Goal: Feedback & Contribution: Submit feedback/report problem

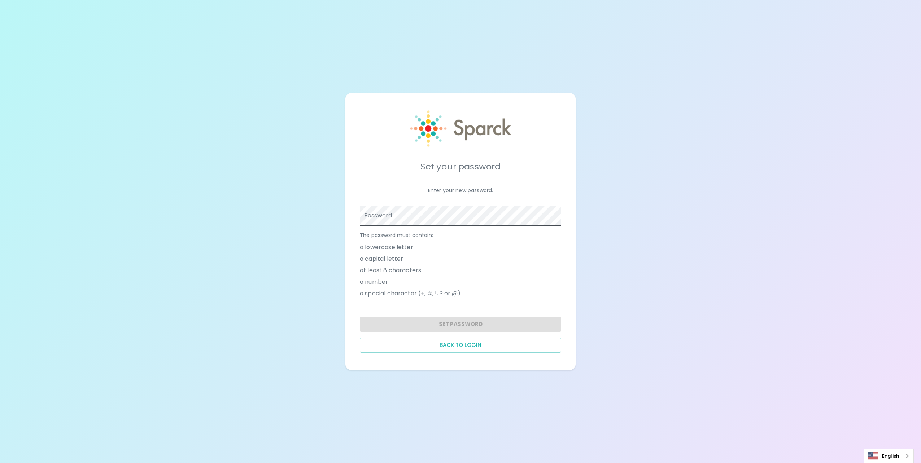
click at [554, 216] on div at bounding box center [460, 216] width 201 height 20
click at [556, 217] on span at bounding box center [557, 216] width 6 height 6
click at [561, 219] on div "Set your password Enter your new password. Password The password must contain: …" at bounding box center [460, 232] width 213 height 260
click at [557, 217] on span at bounding box center [557, 216] width 6 height 6
click at [420, 321] on button "Set Password" at bounding box center [460, 324] width 201 height 15
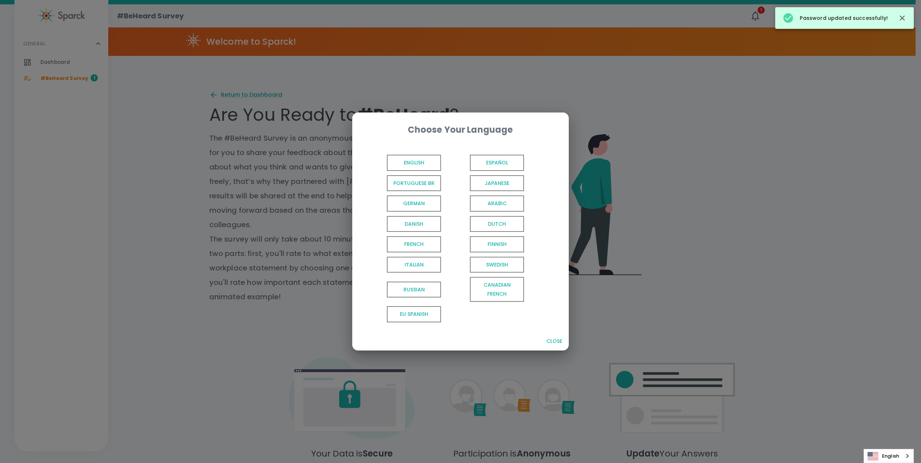
click at [424, 157] on span "English" at bounding box center [414, 163] width 54 height 16
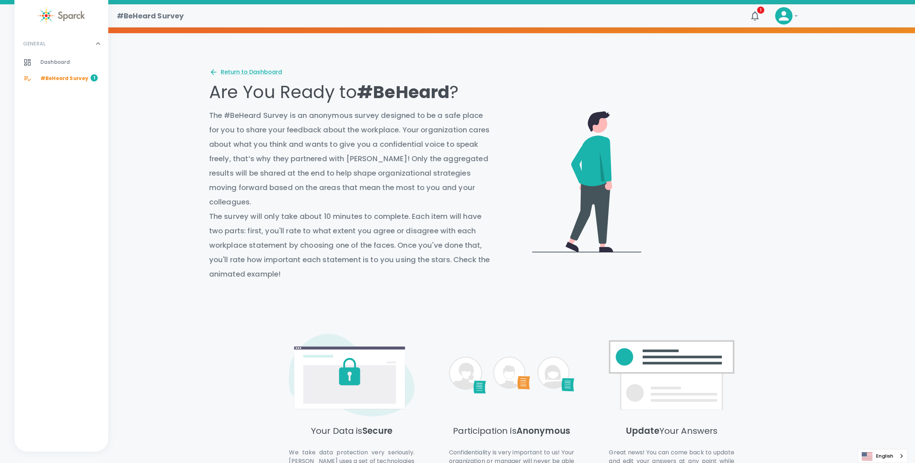
scroll to position [89, 0]
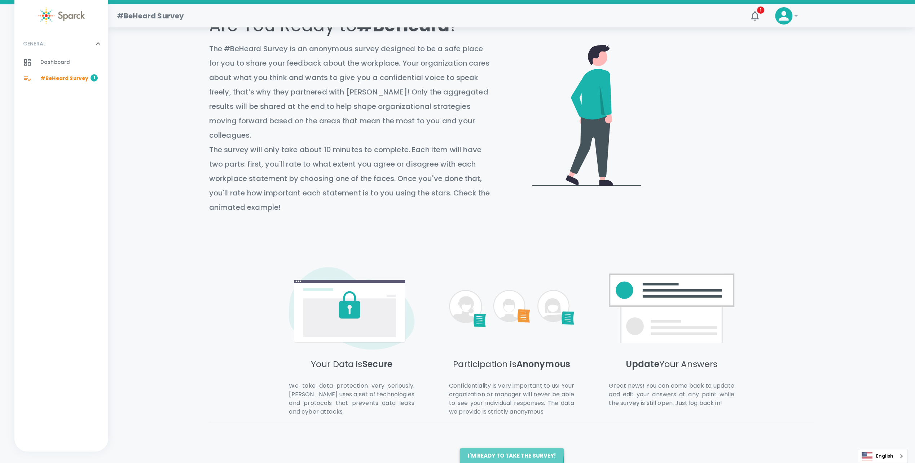
click at [510, 449] on button "I'm ready to take the survey!" at bounding box center [512, 456] width 104 height 15
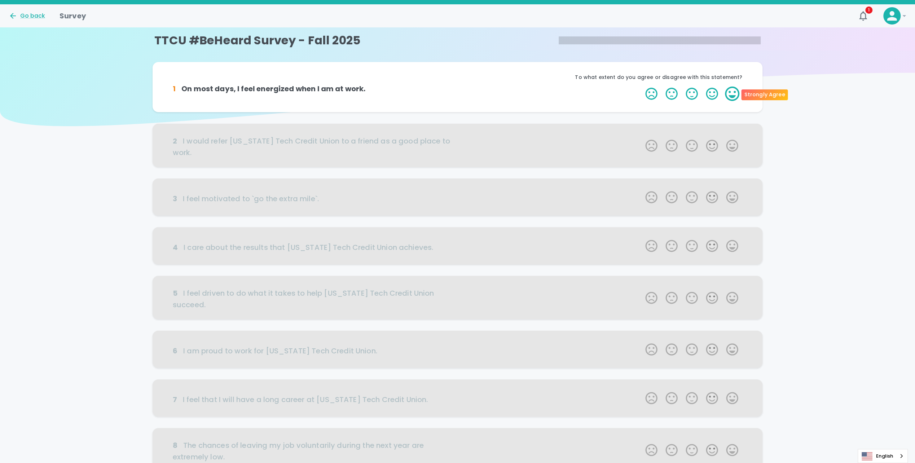
click at [729, 95] on label "5 Stars" at bounding box center [732, 94] width 20 height 14
click at [642, 87] on input "5 Stars" at bounding box center [641, 86] width 0 height 0
click at [467, 84] on div "This is important to me" at bounding box center [600, 80] width 285 height 13
click at [632, 97] on icon "button" at bounding box center [633, 95] width 6 height 6
click at [712, 100] on label "4 Stars" at bounding box center [712, 94] width 20 height 14
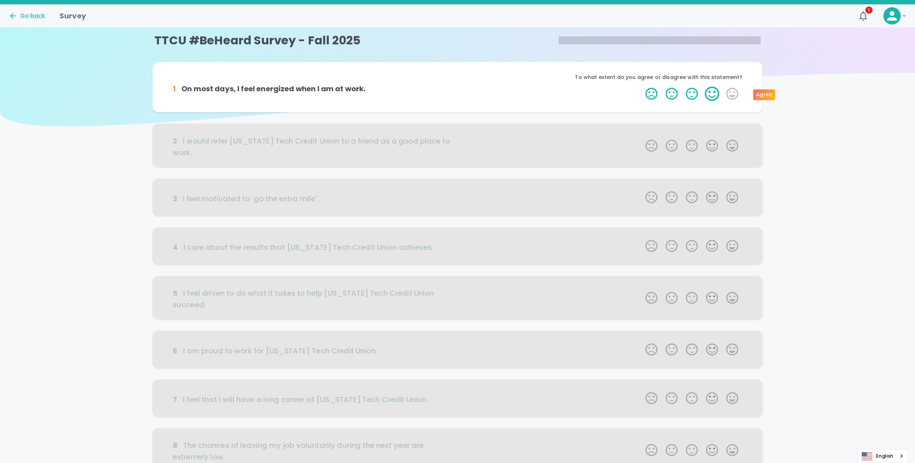
click at [642, 87] on input "4 Stars" at bounding box center [641, 86] width 0 height 0
click at [712, 98] on label "4 Stars" at bounding box center [712, 94] width 20 height 14
click at [642, 87] on input "4 Stars" at bounding box center [641, 86] width 0 height 0
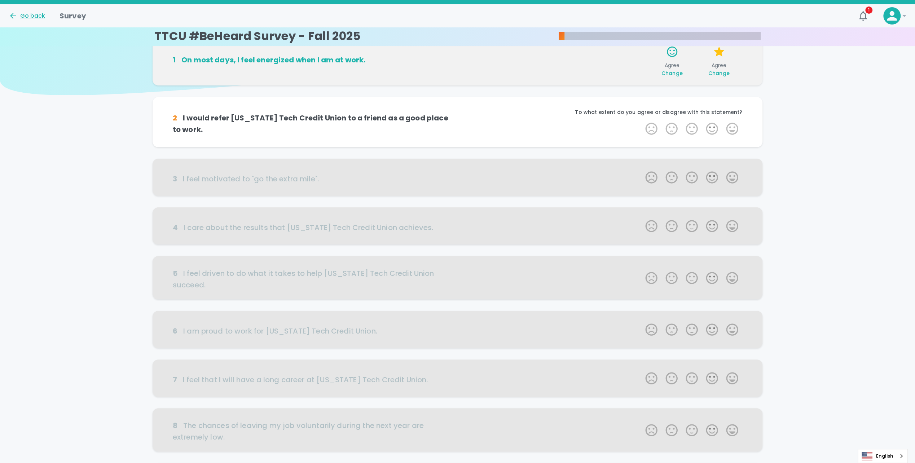
scroll to position [64, 0]
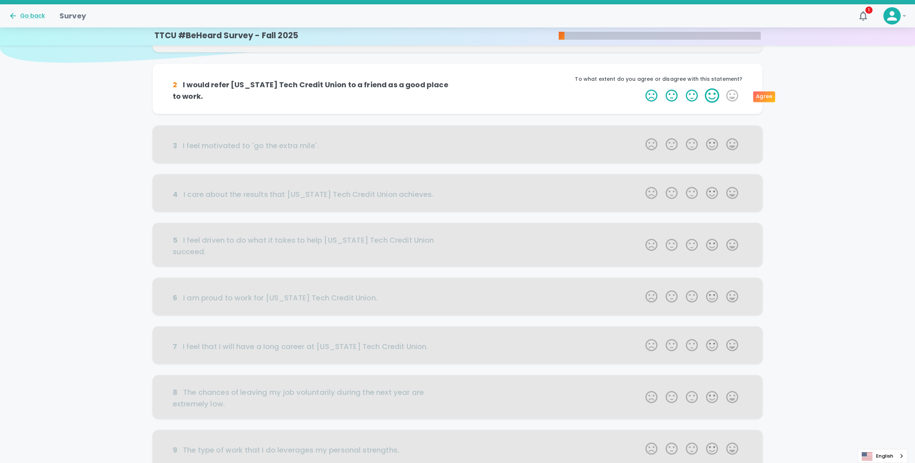
click at [714, 98] on label "4 Stars" at bounding box center [712, 95] width 20 height 14
click at [642, 88] on input "4 Stars" at bounding box center [641, 88] width 0 height 0
click at [733, 100] on label "5 Stars" at bounding box center [732, 95] width 20 height 14
click at [642, 88] on input "5 Stars" at bounding box center [641, 88] width 0 height 0
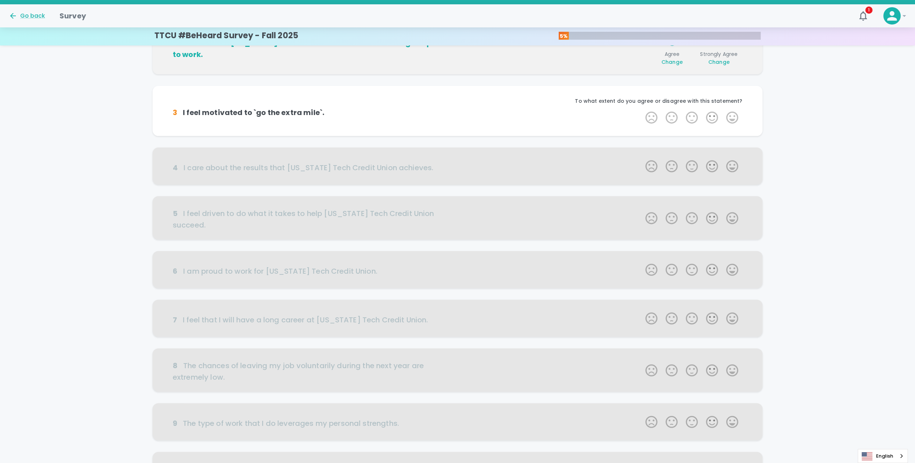
scroll to position [127, 0]
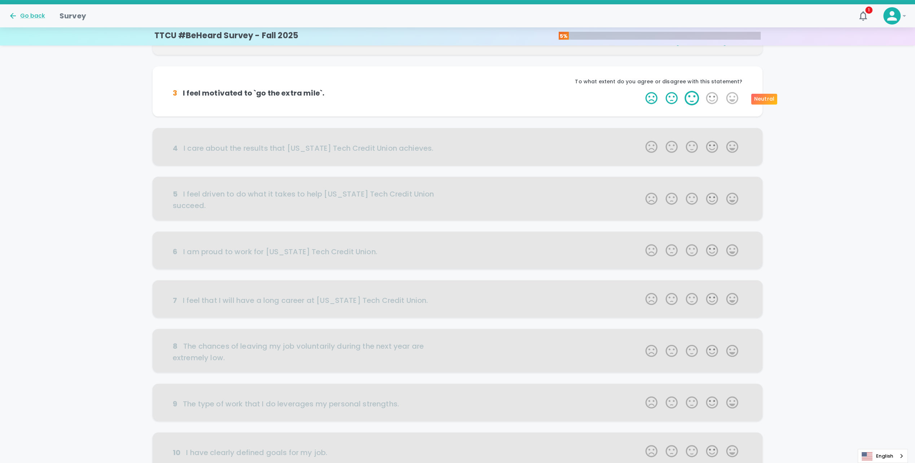
click at [691, 99] on label "3 Stars" at bounding box center [692, 98] width 20 height 14
click at [642, 91] on input "3 Stars" at bounding box center [641, 91] width 0 height 0
click at [707, 101] on label "4 Stars" at bounding box center [712, 98] width 20 height 14
click at [642, 91] on input "4 Stars" at bounding box center [641, 91] width 0 height 0
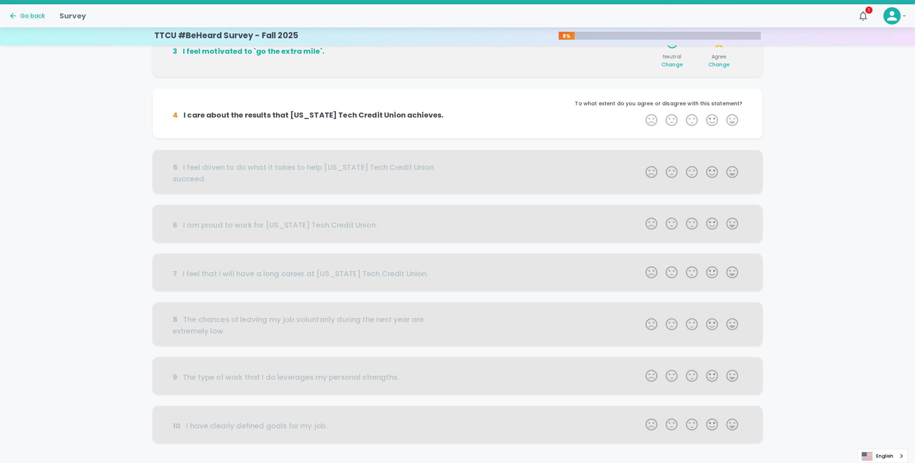
scroll to position [191, 0]
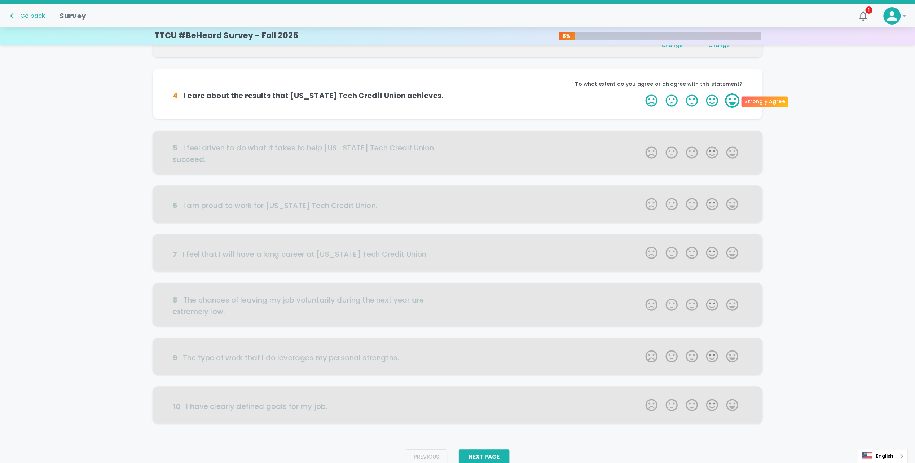
click at [731, 100] on label "5 Stars" at bounding box center [732, 100] width 20 height 14
click at [642, 93] on input "5 Stars" at bounding box center [641, 93] width 0 height 0
click at [730, 100] on label "5 Stars" at bounding box center [732, 100] width 20 height 14
click at [642, 93] on input "5 Stars" at bounding box center [641, 93] width 0 height 0
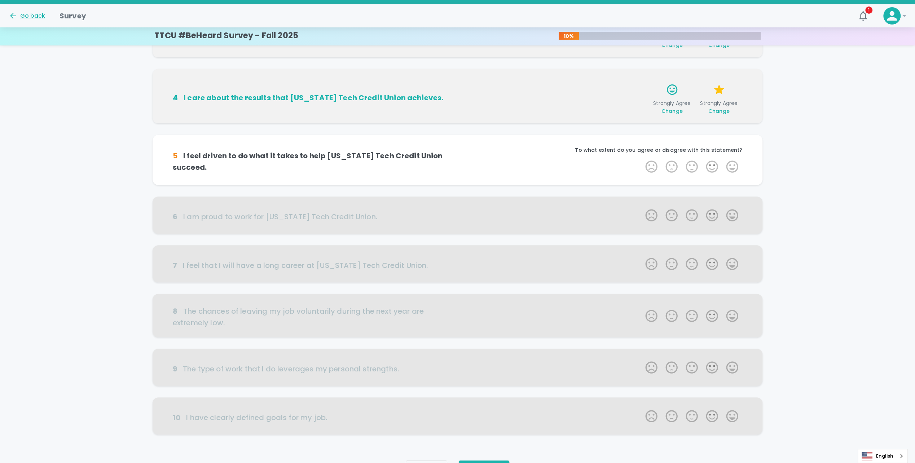
scroll to position [214, 0]
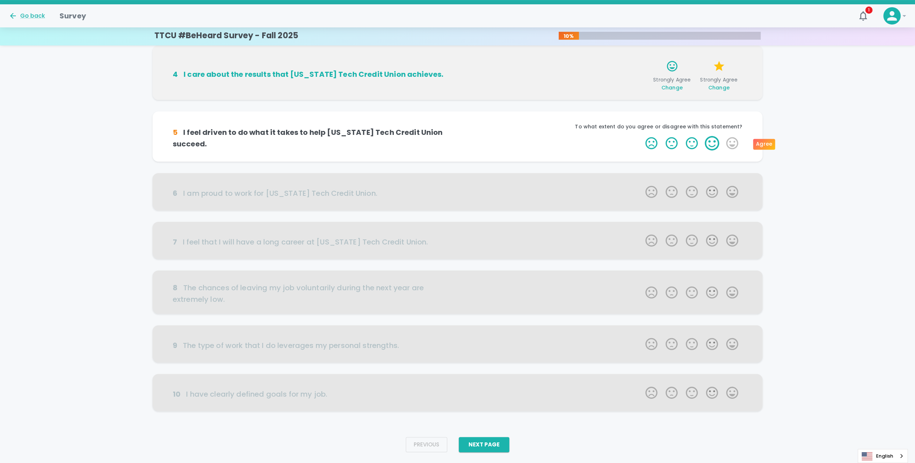
click at [716, 144] on label "4 Stars" at bounding box center [712, 143] width 20 height 14
click at [642, 136] on input "4 Stars" at bounding box center [641, 136] width 0 height 0
click at [726, 145] on label "5 Stars" at bounding box center [732, 143] width 20 height 14
click at [642, 136] on input "5 Stars" at bounding box center [641, 136] width 0 height 0
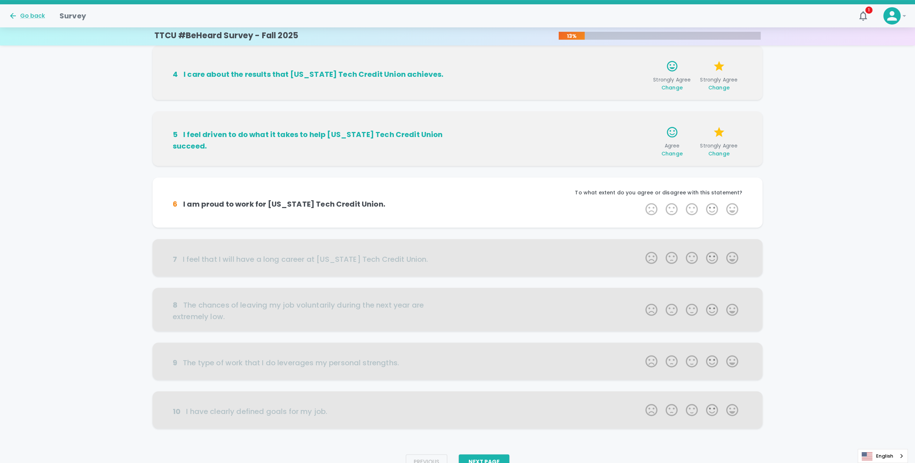
scroll to position [231, 0]
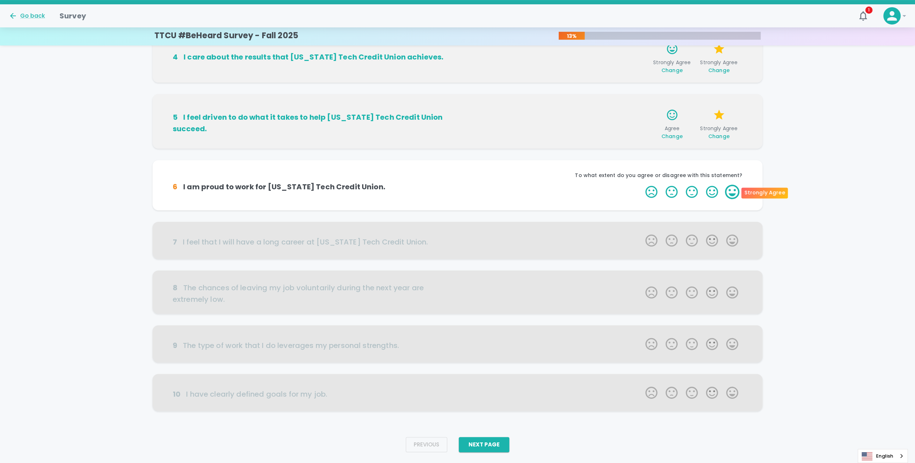
click at [732, 197] on label "5 Stars" at bounding box center [732, 192] width 20 height 14
click at [642, 185] on input "5 Stars" at bounding box center [641, 184] width 0 height 0
click at [730, 191] on label "5 Stars" at bounding box center [732, 192] width 20 height 14
click at [642, 185] on input "5 Stars" at bounding box center [641, 184] width 0 height 0
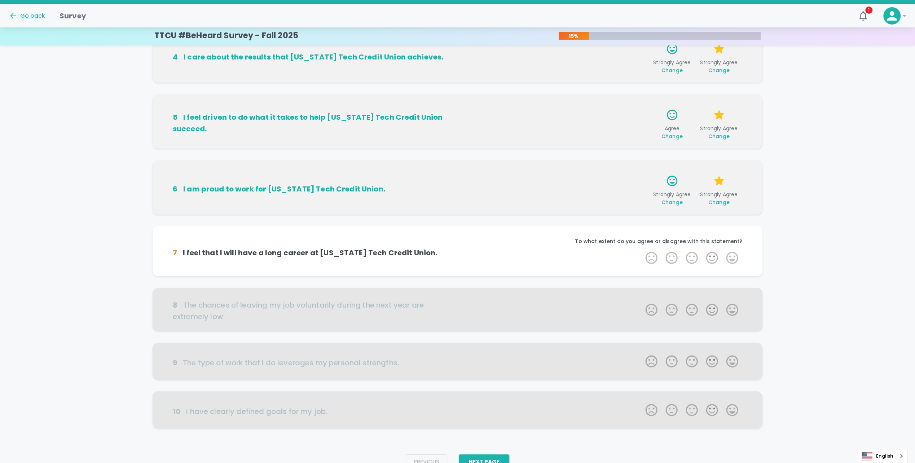
scroll to position [249, 0]
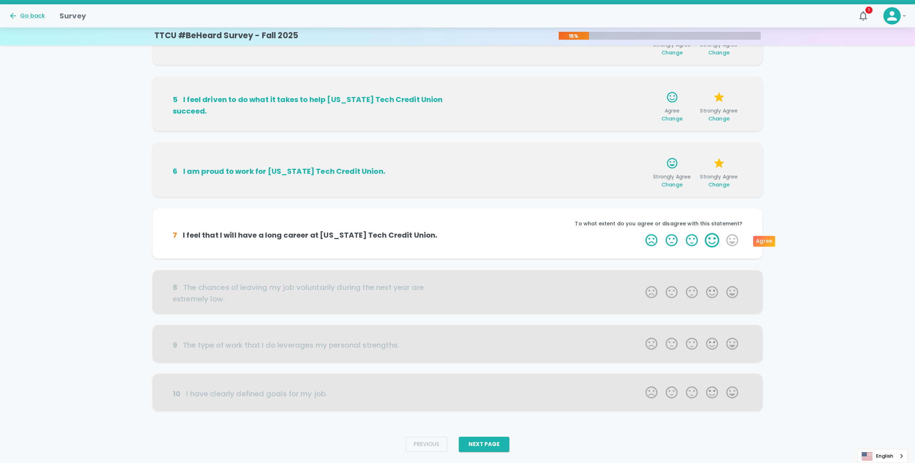
click at [709, 241] on label "4 Stars" at bounding box center [712, 240] width 20 height 14
click at [642, 233] on input "4 Stars" at bounding box center [641, 233] width 0 height 0
click at [711, 241] on label "4 Stars" at bounding box center [712, 240] width 20 height 14
click at [642, 233] on input "4 Stars" at bounding box center [641, 233] width 0 height 0
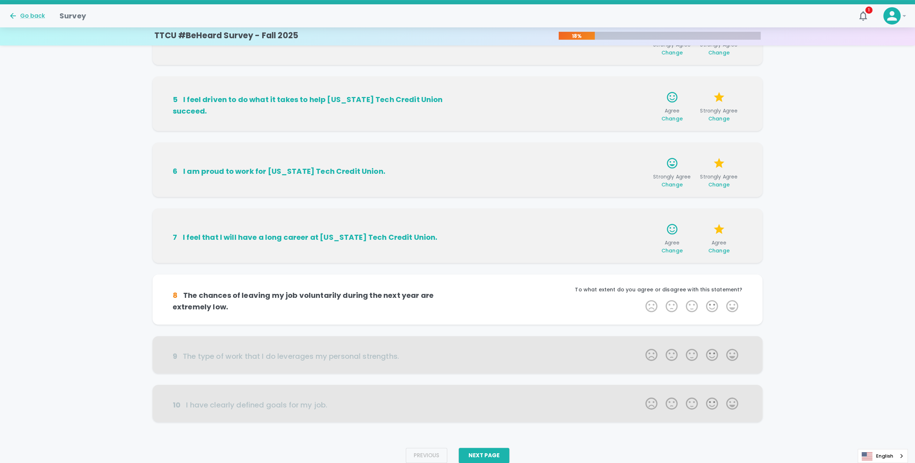
scroll to position [266, 0]
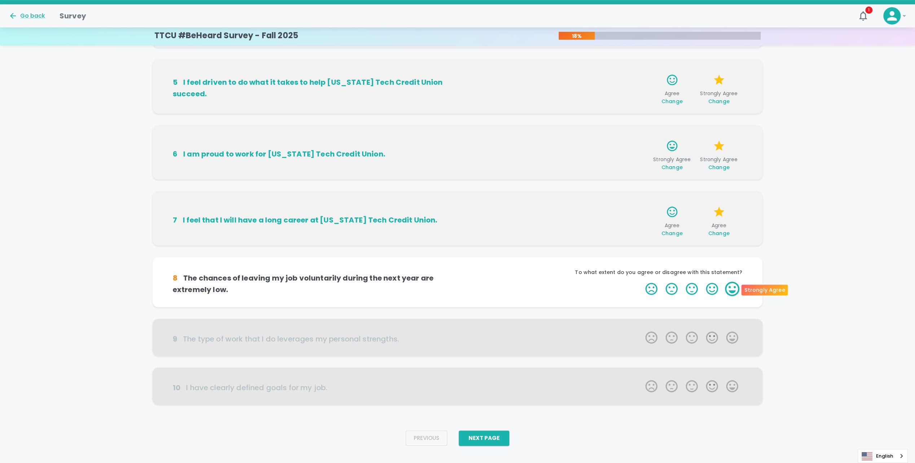
click at [738, 287] on label "5 Stars" at bounding box center [732, 289] width 20 height 14
click at [642, 282] on input "5 Stars" at bounding box center [641, 281] width 0 height 0
click at [727, 287] on label "5 Stars" at bounding box center [732, 289] width 20 height 14
click at [642, 282] on input "5 Stars" at bounding box center [641, 281] width 0 height 0
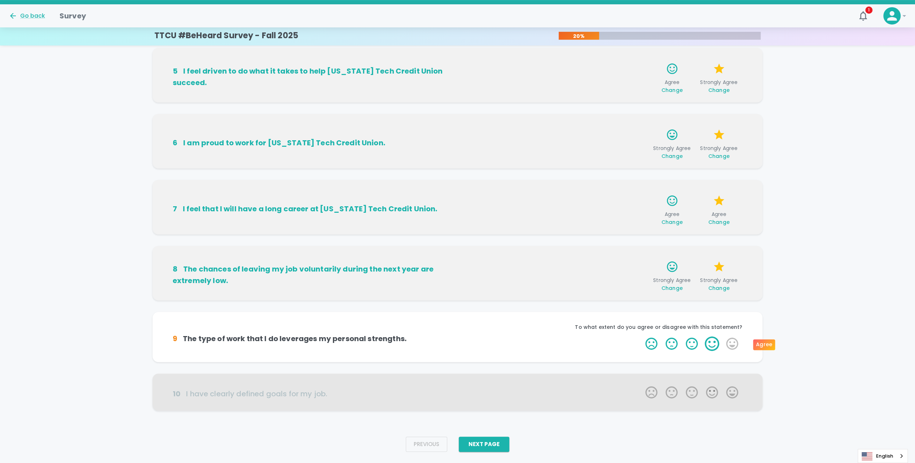
click at [716, 347] on label "4 Stars" at bounding box center [712, 344] width 20 height 14
click at [642, 337] on input "4 Stars" at bounding box center [641, 336] width 0 height 0
click at [712, 343] on label "4 Stars" at bounding box center [712, 344] width 20 height 14
click at [642, 337] on input "4 Stars" at bounding box center [641, 336] width 0 height 0
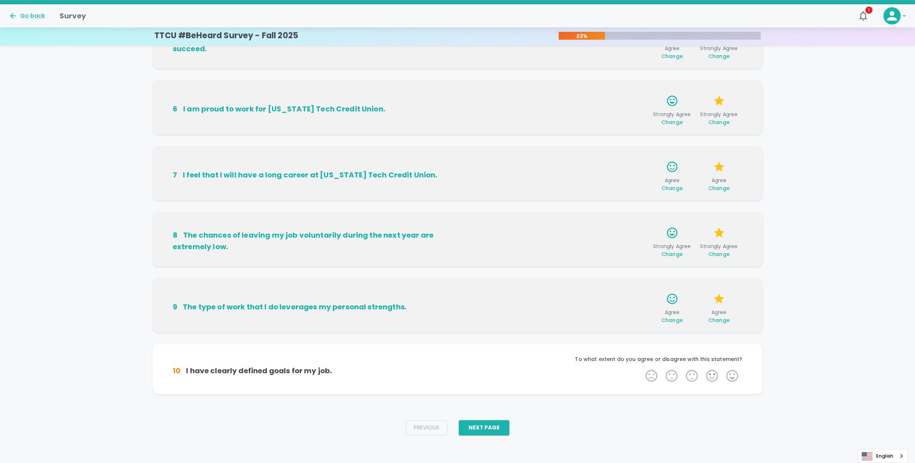
scroll to position [312, 0]
click at [709, 376] on label "4 Stars" at bounding box center [712, 375] width 20 height 14
click at [642, 368] on input "4 Stars" at bounding box center [641, 367] width 0 height 0
click at [705, 376] on label "4 Stars" at bounding box center [712, 375] width 20 height 14
click at [642, 368] on input "4 Stars" at bounding box center [641, 367] width 0 height 0
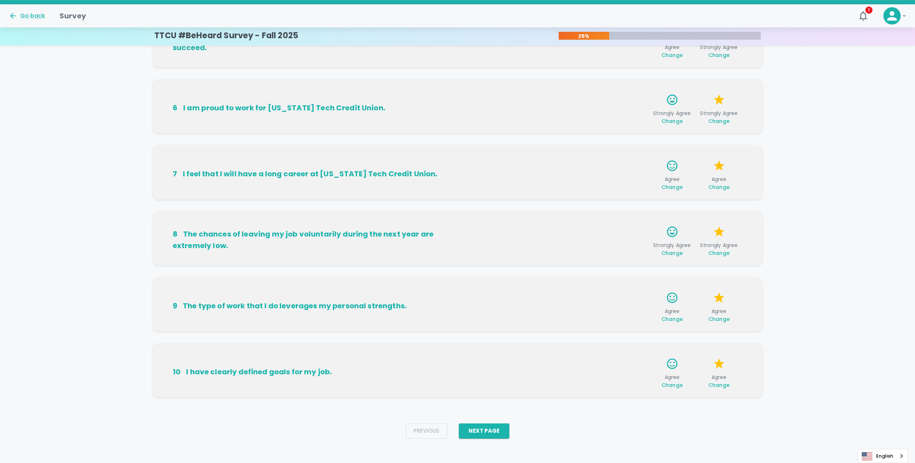
click at [484, 422] on div "Previous Next Page" at bounding box center [457, 431] width 115 height 27
click at [489, 430] on button "Next Page" at bounding box center [484, 431] width 51 height 15
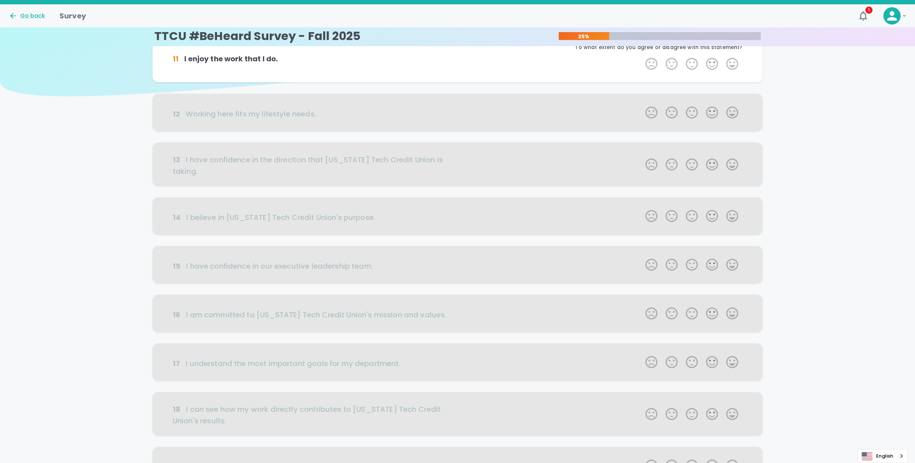
scroll to position [0, 0]
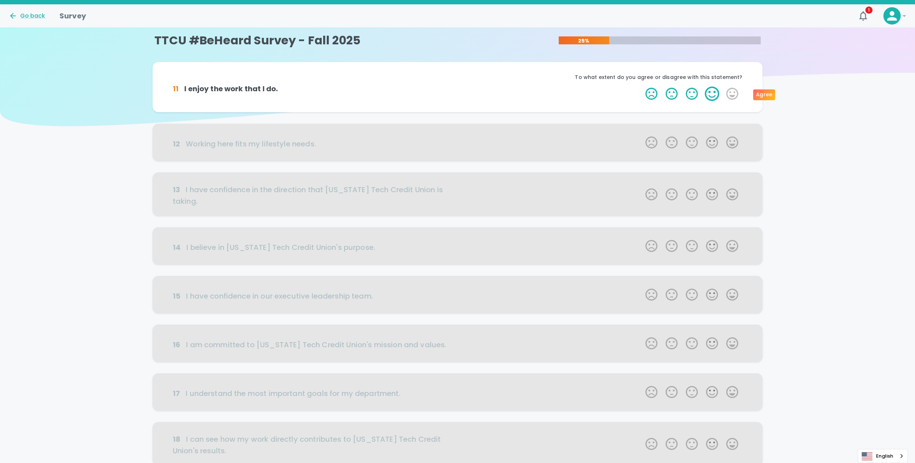
click at [713, 97] on label "4 Stars" at bounding box center [712, 94] width 20 height 14
click at [642, 87] on input "4 Stars" at bounding box center [641, 86] width 0 height 0
click at [714, 97] on label "4 Stars" at bounding box center [712, 94] width 20 height 14
click at [642, 87] on input "4 Stars" at bounding box center [641, 86] width 0 height 0
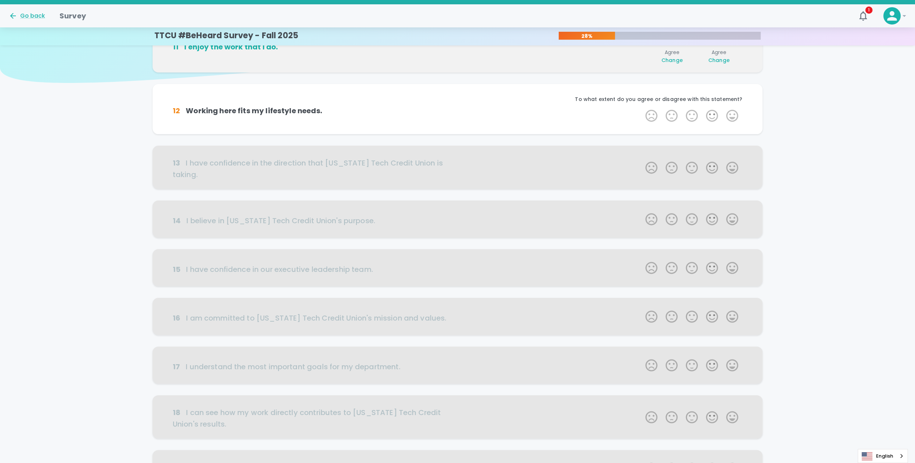
scroll to position [64, 0]
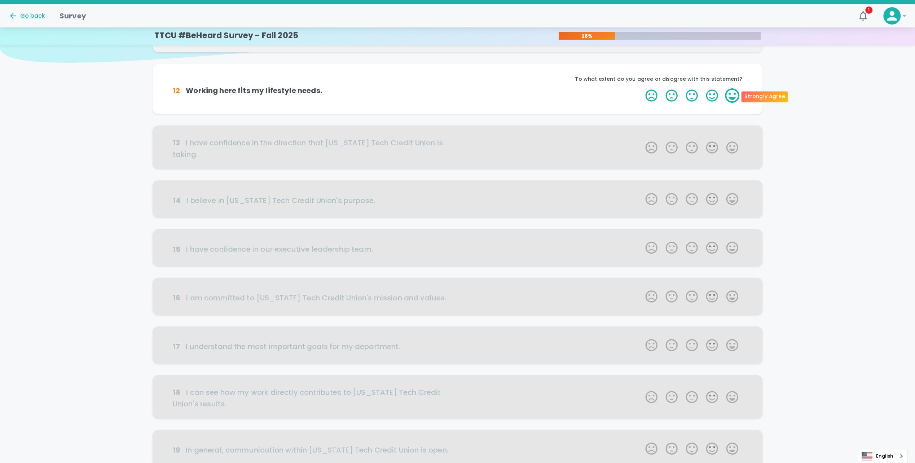
click at [737, 89] on label "5 Stars" at bounding box center [732, 95] width 20 height 14
click at [642, 88] on input "5 Stars" at bounding box center [641, 88] width 0 height 0
click at [729, 97] on label "5 Stars" at bounding box center [732, 95] width 20 height 14
click at [642, 88] on input "5 Stars" at bounding box center [641, 88] width 0 height 0
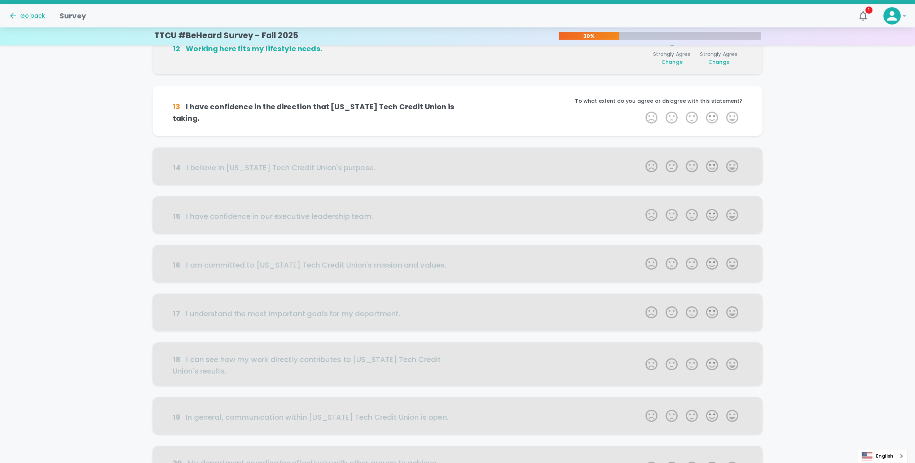
scroll to position [127, 0]
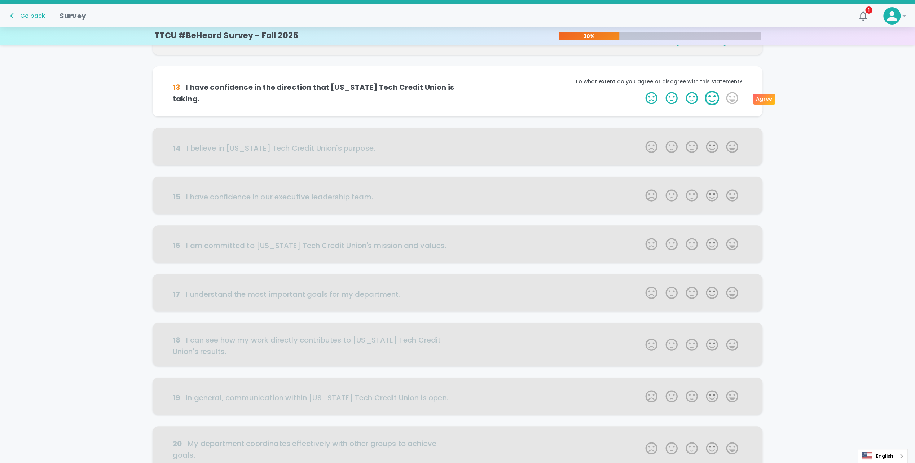
click at [709, 101] on label "4 Stars" at bounding box center [712, 98] width 20 height 14
click at [642, 91] on input "4 Stars" at bounding box center [641, 91] width 0 height 0
click at [716, 99] on label "4 Stars" at bounding box center [712, 98] width 20 height 14
click at [642, 91] on input "4 Stars" at bounding box center [641, 91] width 0 height 0
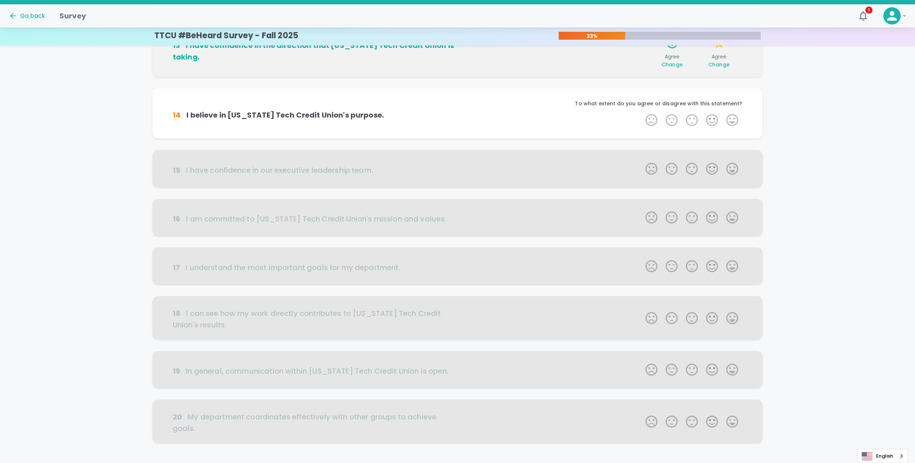
scroll to position [191, 0]
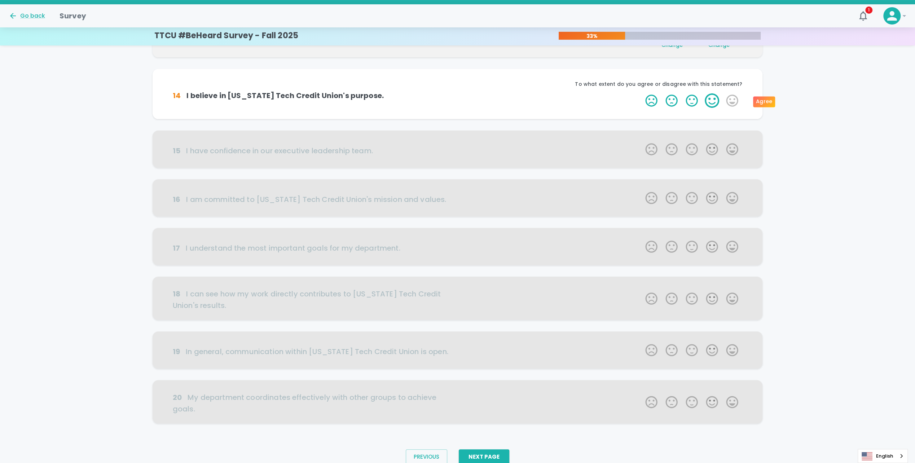
click at [717, 101] on label "4 Stars" at bounding box center [712, 100] width 20 height 14
click at [642, 93] on input "4 Stars" at bounding box center [641, 93] width 0 height 0
click at [718, 102] on label "4 Stars" at bounding box center [712, 100] width 20 height 14
click at [642, 93] on input "4 Stars" at bounding box center [641, 93] width 0 height 0
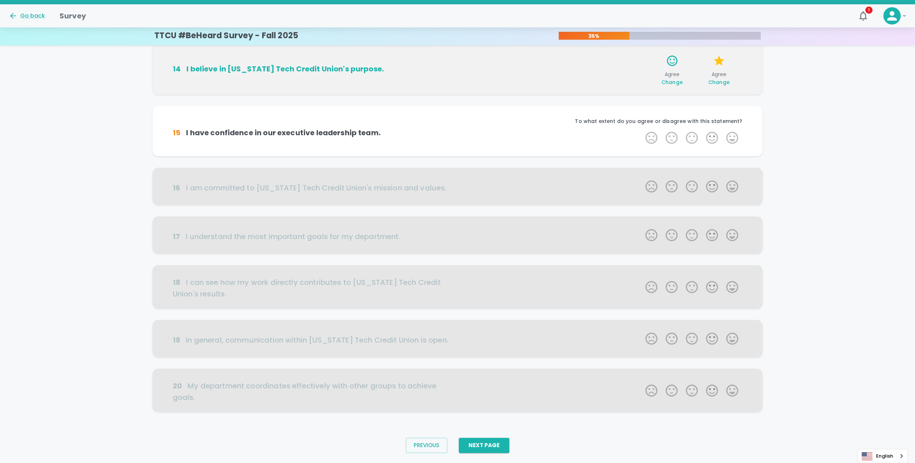
scroll to position [220, 0]
click at [710, 136] on label "4 Stars" at bounding box center [712, 137] width 20 height 14
click at [642, 130] on input "4 Stars" at bounding box center [641, 130] width 0 height 0
click at [715, 137] on label "4 Stars" at bounding box center [712, 137] width 20 height 14
click at [642, 130] on input "4 Stars" at bounding box center [641, 130] width 0 height 0
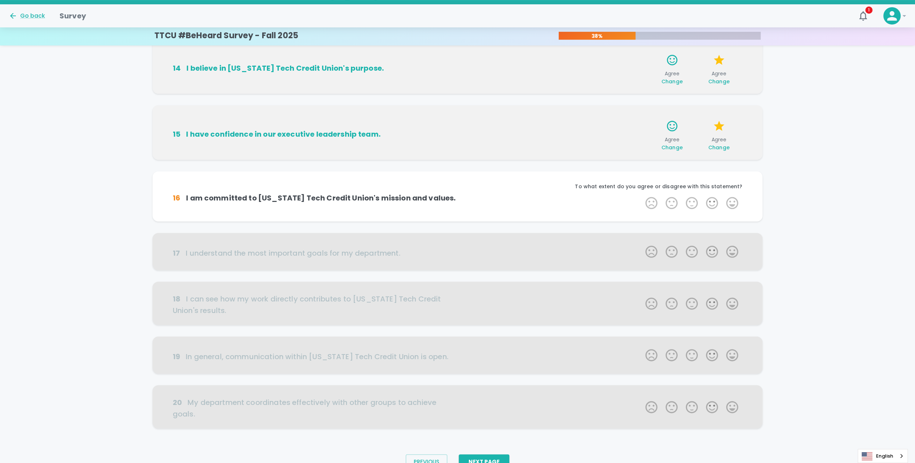
scroll to position [237, 0]
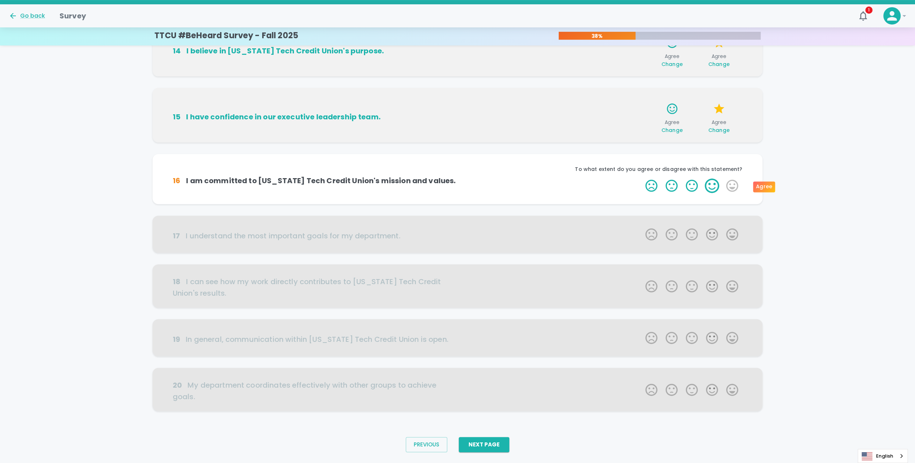
click at [711, 188] on label "4 Stars" at bounding box center [712, 186] width 20 height 14
click at [642, 179] on input "4 Stars" at bounding box center [641, 178] width 0 height 0
click at [716, 188] on label "4 Stars" at bounding box center [712, 186] width 20 height 14
click at [642, 179] on input "4 Stars" at bounding box center [641, 178] width 0 height 0
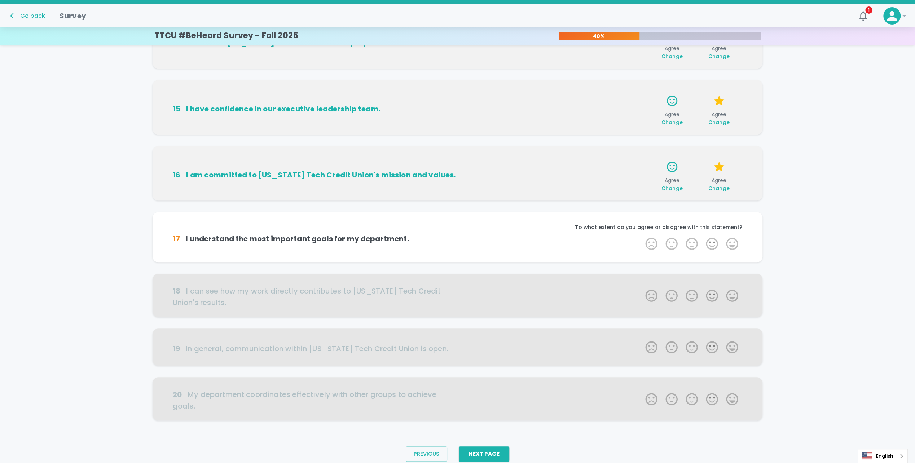
scroll to position [255, 0]
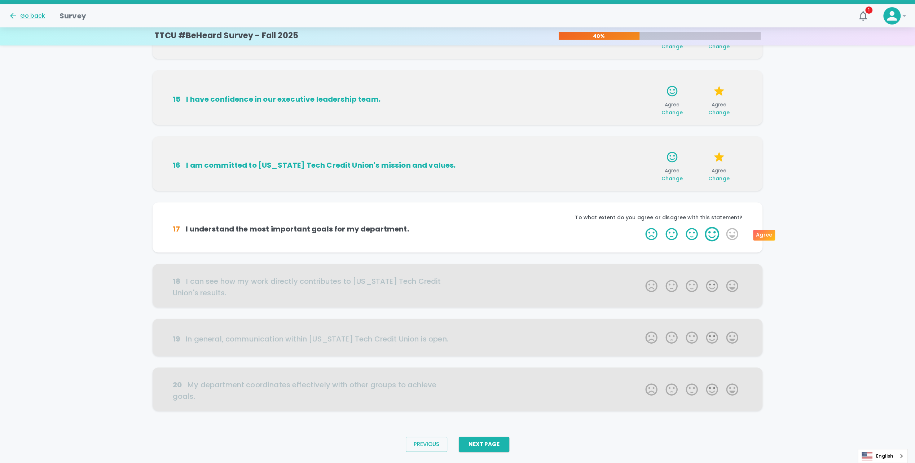
click at [707, 236] on label "4 Stars" at bounding box center [712, 234] width 20 height 14
click at [642, 227] on input "4 Stars" at bounding box center [641, 227] width 0 height 0
click at [718, 235] on label "4 Stars" at bounding box center [712, 234] width 20 height 14
click at [642, 227] on input "4 Stars" at bounding box center [641, 227] width 0 height 0
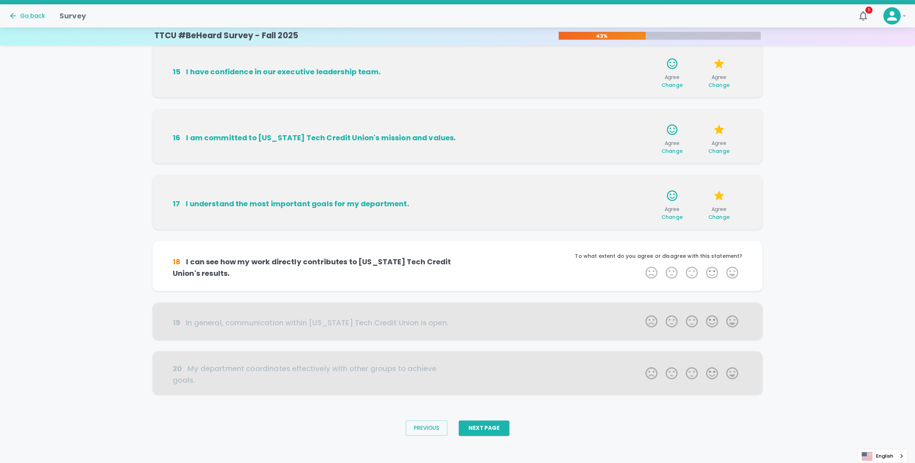
scroll to position [284, 0]
click at [713, 275] on label "4 Stars" at bounding box center [712, 272] width 20 height 14
click at [642, 265] on input "4 Stars" at bounding box center [641, 264] width 0 height 0
click at [713, 274] on label "4 Stars" at bounding box center [712, 272] width 20 height 14
click at [642, 265] on input "4 Stars" at bounding box center [641, 264] width 0 height 0
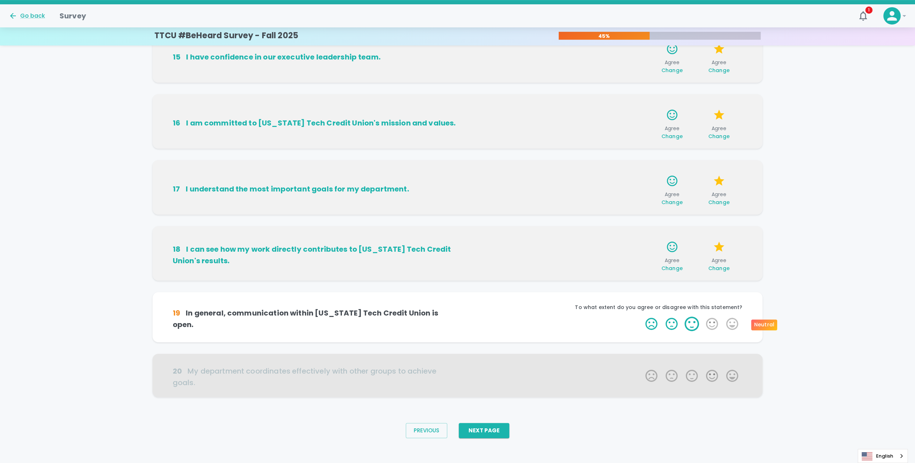
scroll to position [301, 0]
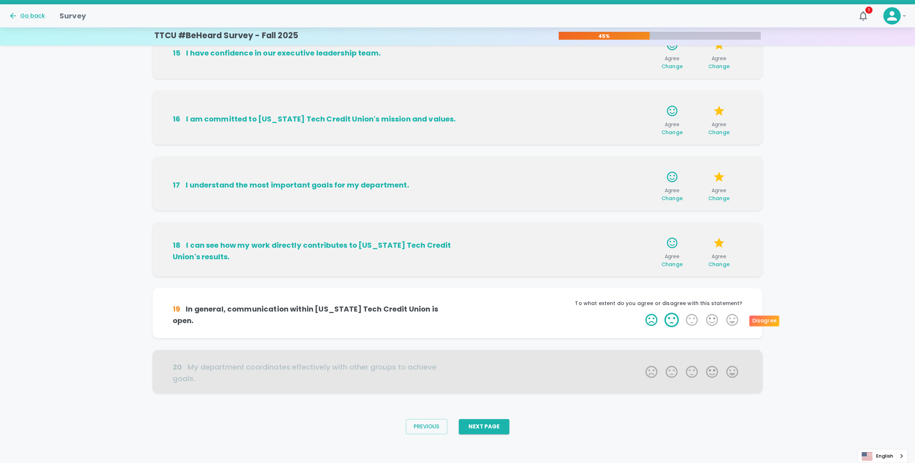
click at [673, 324] on label "2 Stars" at bounding box center [672, 320] width 20 height 14
click at [642, 313] on input "2 Stars" at bounding box center [641, 312] width 0 height 0
click at [723, 321] on label "5 Stars" at bounding box center [732, 320] width 20 height 14
click at [642, 313] on input "5 Stars" at bounding box center [641, 312] width 0 height 0
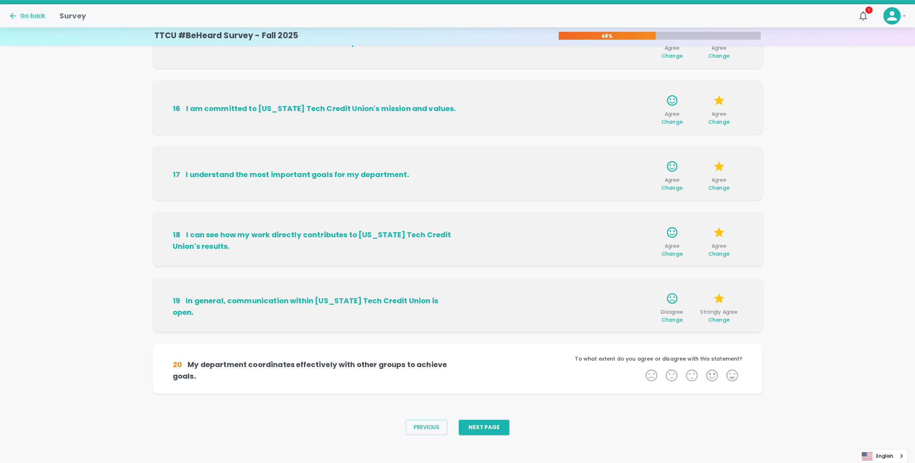
scroll to position [312, 0]
click at [713, 376] on label "4 Stars" at bounding box center [712, 375] width 20 height 14
click at [642, 368] on input "4 Stars" at bounding box center [641, 367] width 0 height 0
click at [712, 373] on label "4 Stars" at bounding box center [712, 375] width 20 height 14
click at [642, 368] on input "4 Stars" at bounding box center [641, 367] width 0 height 0
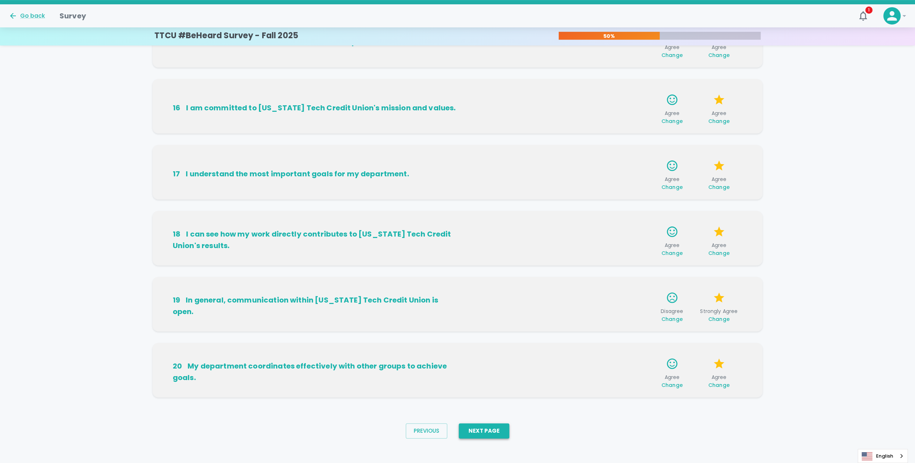
click at [480, 432] on button "Next Page" at bounding box center [484, 431] width 51 height 15
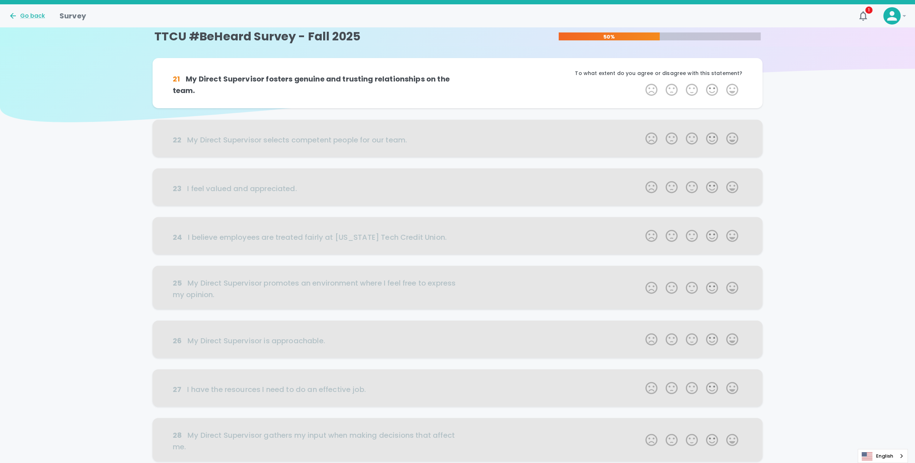
scroll to position [0, 0]
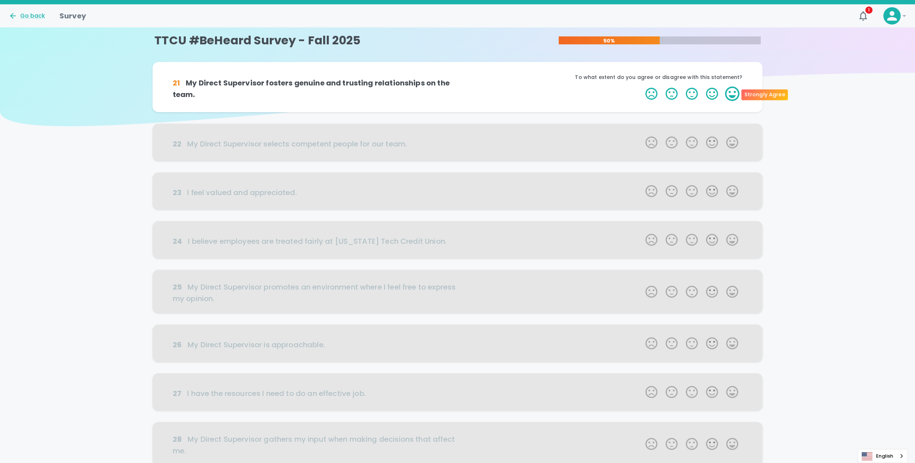
click at [725, 95] on label "5 Stars" at bounding box center [732, 94] width 20 height 14
click at [642, 87] on input "5 Stars" at bounding box center [641, 86] width 0 height 0
click at [733, 100] on label "5 Stars" at bounding box center [732, 94] width 20 height 14
click at [642, 87] on input "5 Stars" at bounding box center [641, 86] width 0 height 0
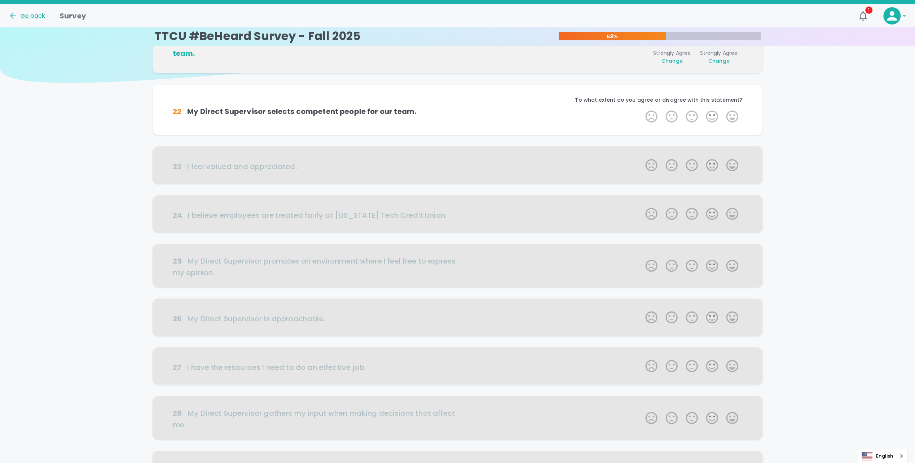
scroll to position [64, 0]
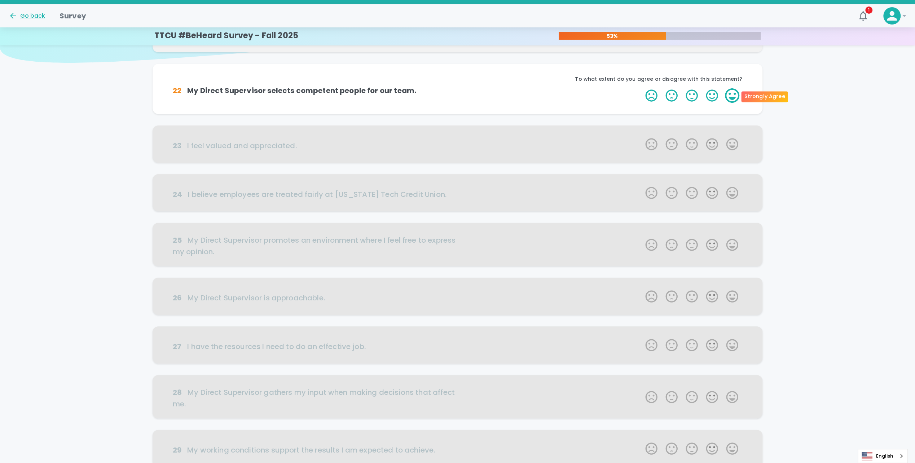
click at [731, 94] on label "5 Stars" at bounding box center [732, 95] width 20 height 14
click at [642, 88] on input "5 Stars" at bounding box center [641, 88] width 0 height 0
click at [732, 97] on label "5 Stars" at bounding box center [732, 95] width 20 height 14
click at [642, 88] on input "5 Stars" at bounding box center [641, 88] width 0 height 0
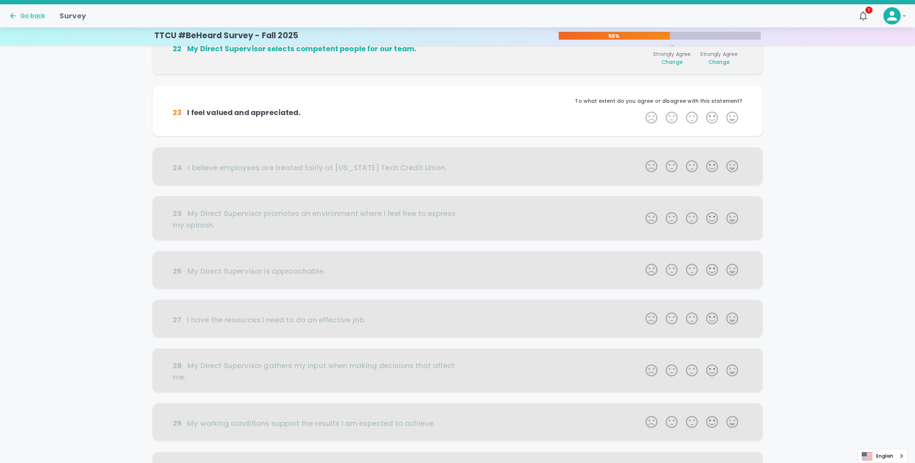
scroll to position [127, 0]
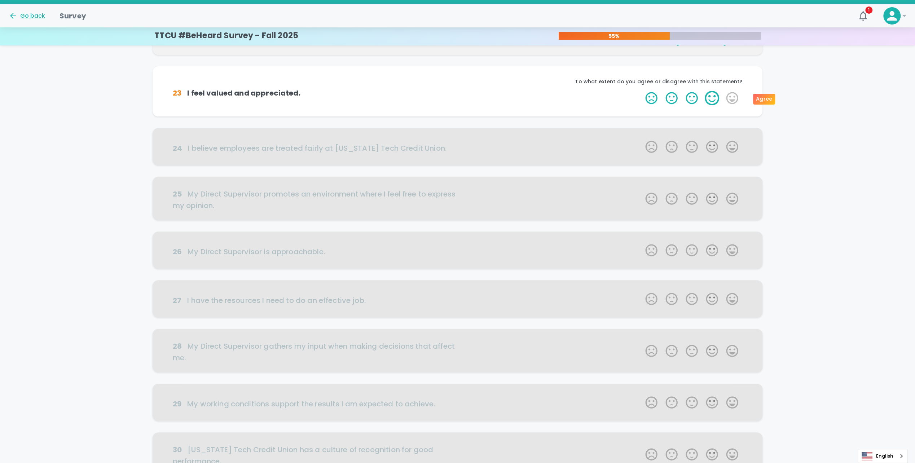
click at [717, 100] on label "4 Stars" at bounding box center [712, 98] width 20 height 14
click at [642, 91] on input "4 Stars" at bounding box center [641, 91] width 0 height 0
click at [727, 102] on label "5 Stars" at bounding box center [732, 98] width 20 height 14
click at [642, 91] on input "5 Stars" at bounding box center [641, 91] width 0 height 0
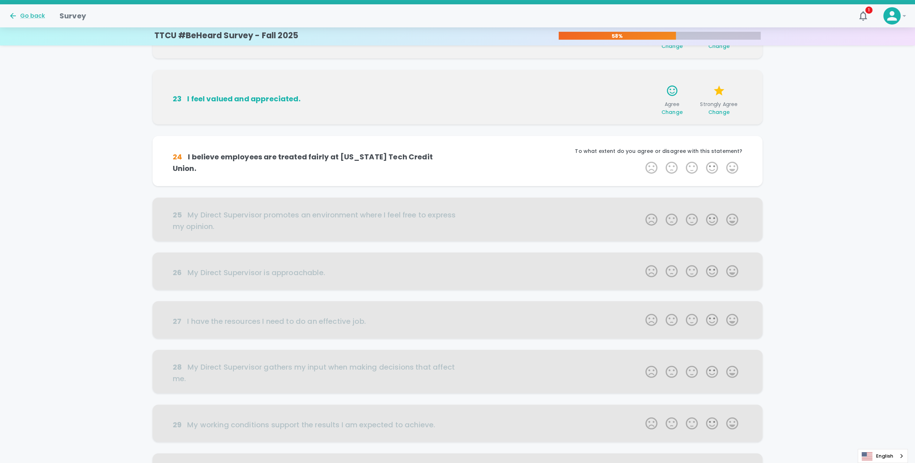
scroll to position [118, 0]
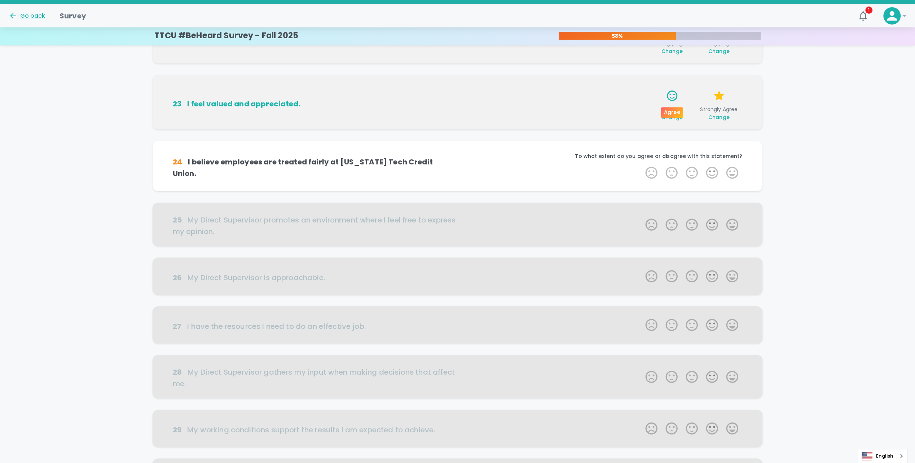
click at [671, 103] on div "Agree" at bounding box center [672, 110] width 23 height 17
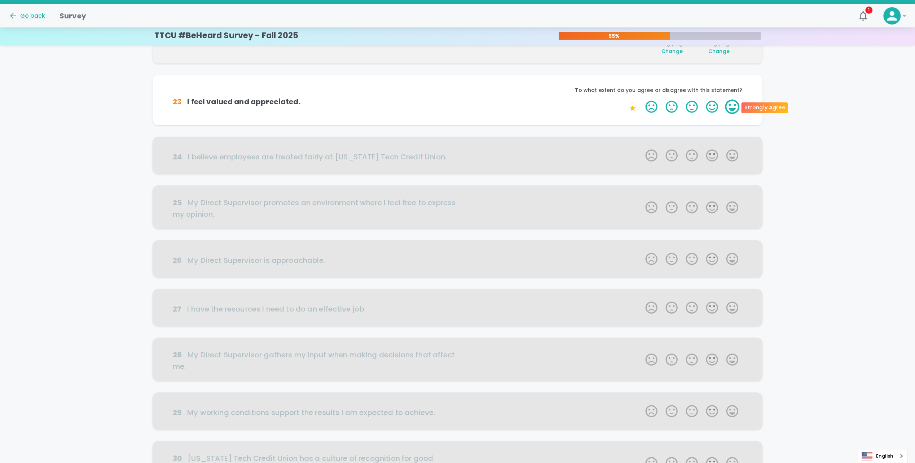
click at [729, 105] on label "5 Stars" at bounding box center [732, 107] width 20 height 14
click at [642, 100] on input "5 Stars" at bounding box center [641, 99] width 0 height 0
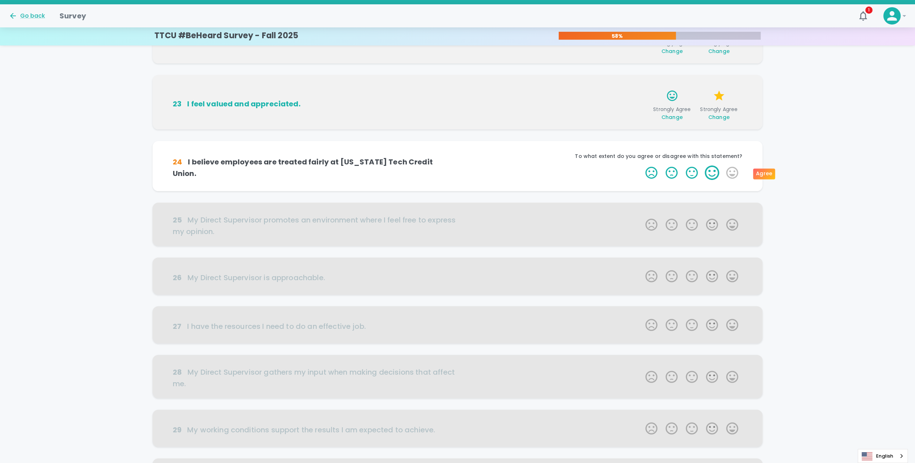
click at [710, 173] on label "4 Stars" at bounding box center [712, 173] width 20 height 14
click at [642, 166] on input "4 Stars" at bounding box center [641, 165] width 0 height 0
click at [730, 175] on label "5 Stars" at bounding box center [732, 173] width 20 height 14
click at [642, 166] on input "5 Stars" at bounding box center [641, 165] width 0 height 0
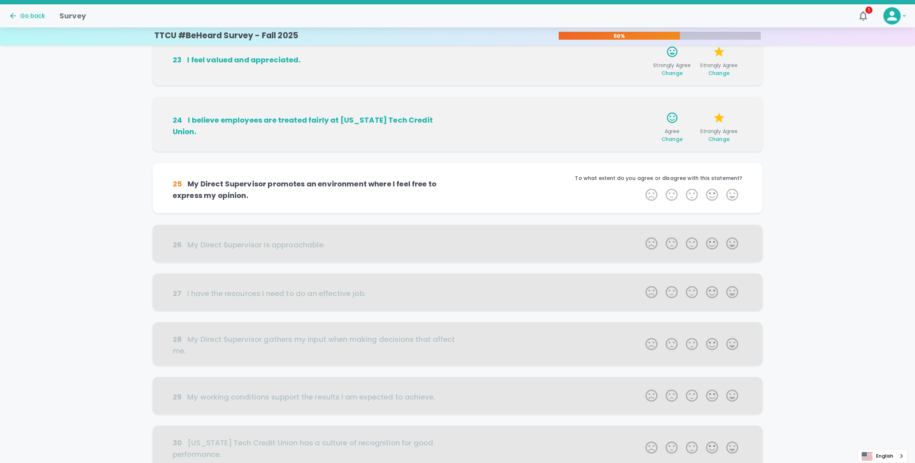
scroll to position [182, 0]
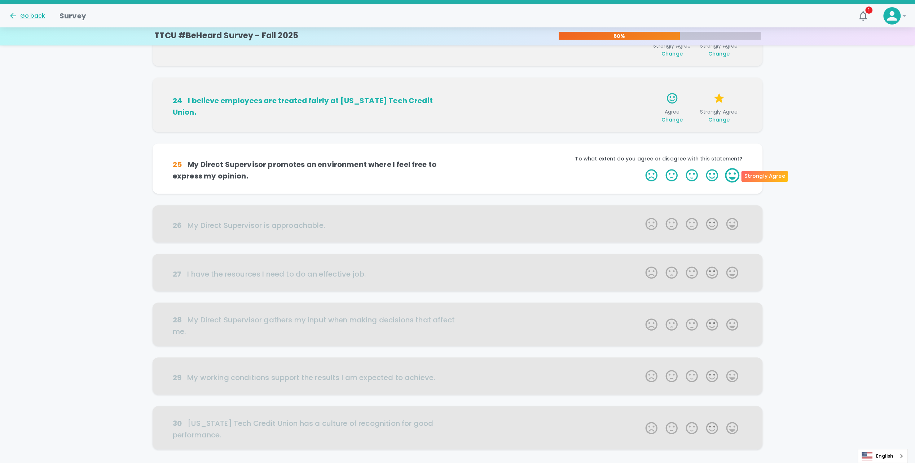
click at [737, 173] on label "5 Stars" at bounding box center [732, 175] width 20 height 14
click at [642, 168] on input "5 Stars" at bounding box center [641, 168] width 0 height 0
click at [735, 173] on label "5 Stars" at bounding box center [732, 175] width 20 height 14
click at [642, 168] on input "5 Stars" at bounding box center [641, 168] width 0 height 0
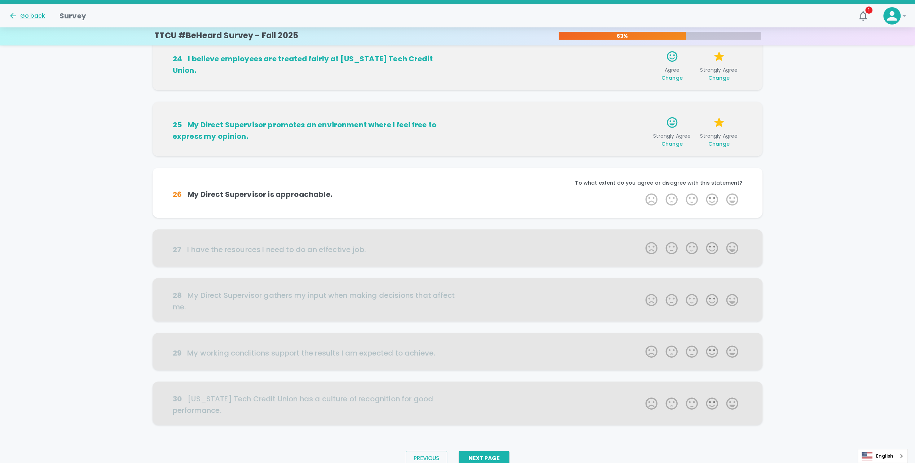
scroll to position [237, 0]
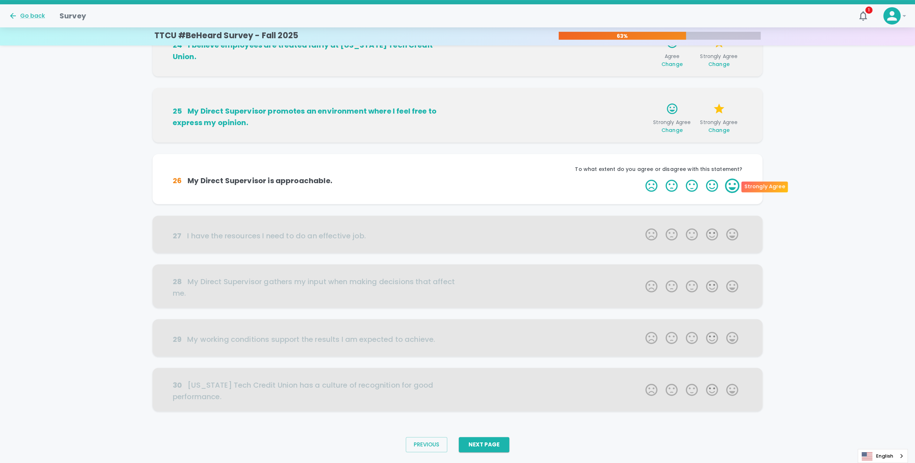
click at [734, 182] on label "5 Stars" at bounding box center [732, 186] width 20 height 14
click at [642, 179] on input "5 Stars" at bounding box center [641, 178] width 0 height 0
click at [734, 184] on label "5 Stars" at bounding box center [732, 186] width 20 height 14
click at [642, 179] on input "5 Stars" at bounding box center [641, 178] width 0 height 0
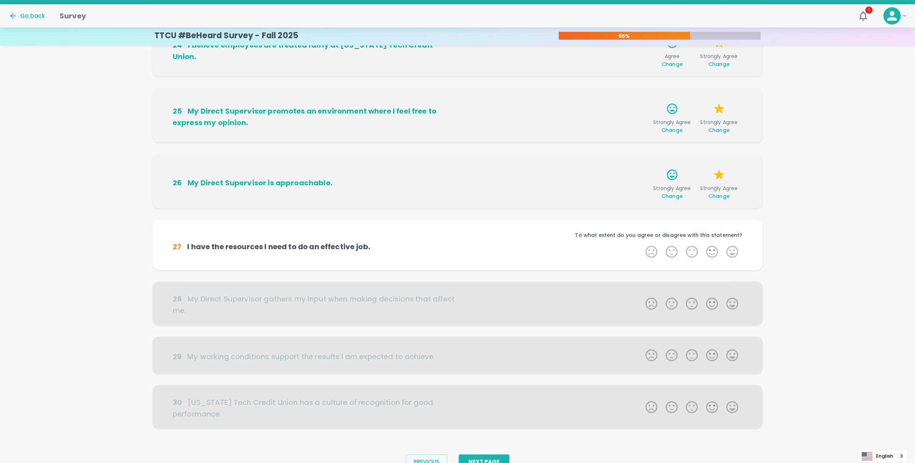
scroll to position [255, 0]
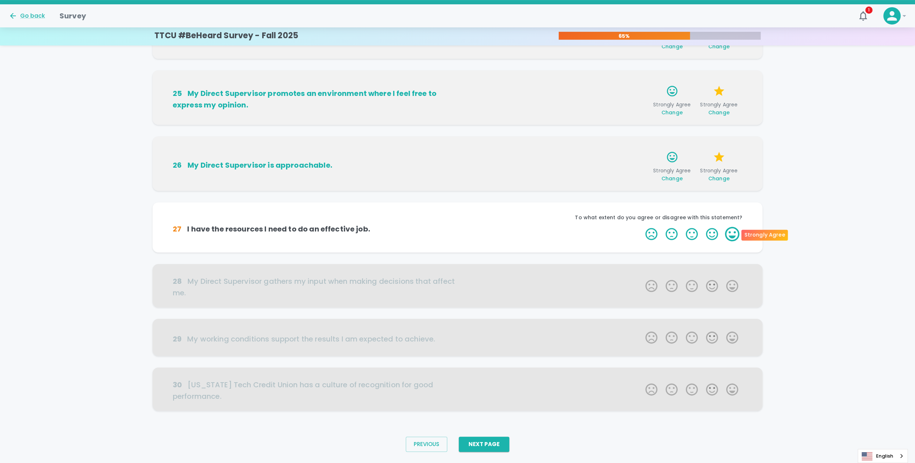
click at [739, 240] on label "5 Stars" at bounding box center [732, 234] width 20 height 14
click at [642, 227] on input "5 Stars" at bounding box center [641, 227] width 0 height 0
click at [734, 238] on label "5 Stars" at bounding box center [732, 234] width 20 height 14
click at [642, 227] on input "5 Stars" at bounding box center [641, 227] width 0 height 0
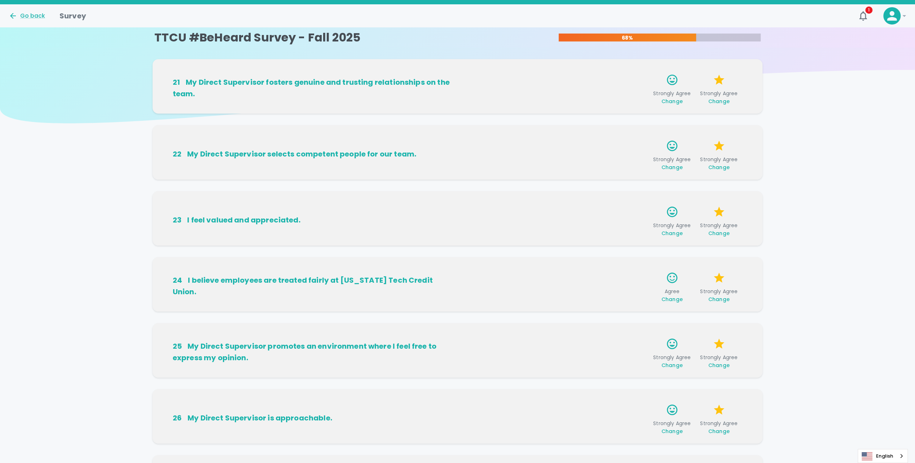
scroll to position [0, 0]
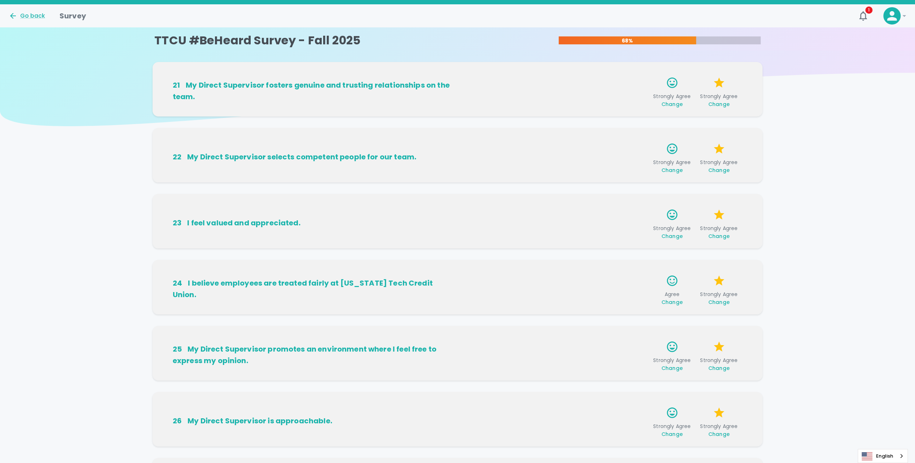
click at [829, 172] on div "21 My Direct Supervisor fosters genuine and trusting relationships on the team.…" at bounding box center [457, 376] width 915 height 628
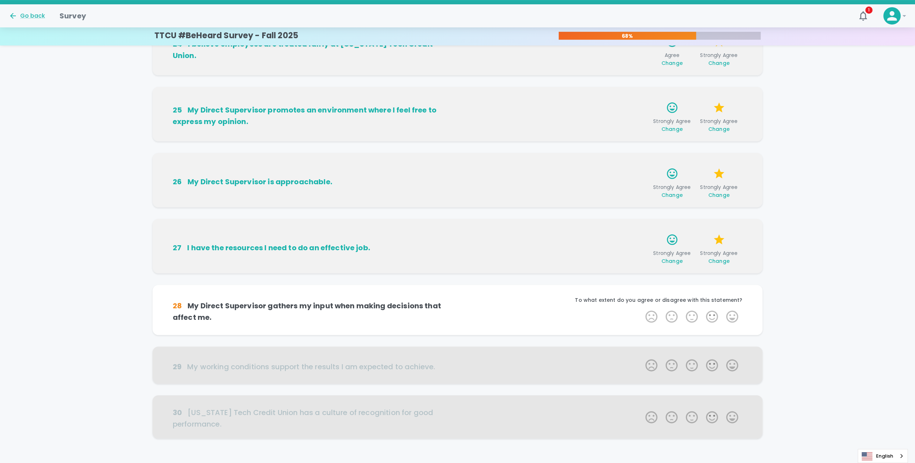
scroll to position [252, 0]
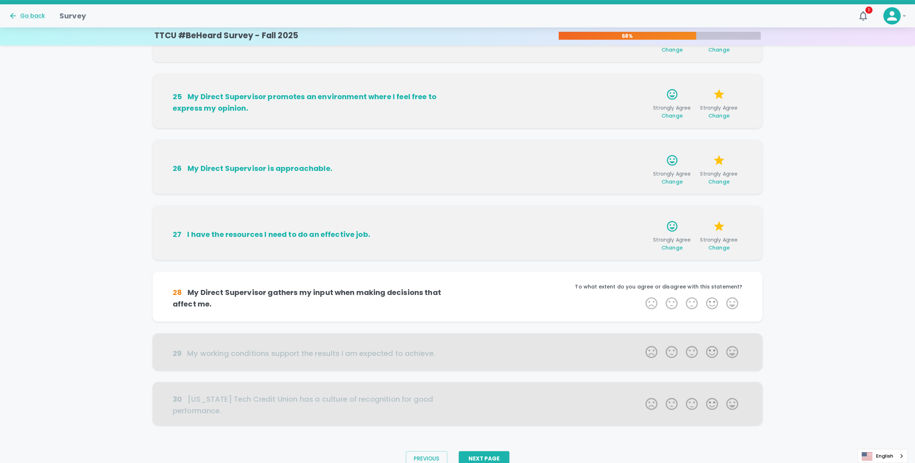
click at [741, 306] on label "5 Stars" at bounding box center [732, 303] width 20 height 14
click at [642, 296] on input "5 Stars" at bounding box center [641, 296] width 0 height 0
click at [737, 305] on label "5 Stars" at bounding box center [732, 303] width 20 height 14
click at [642, 296] on input "5 Stars" at bounding box center [641, 296] width 0 height 0
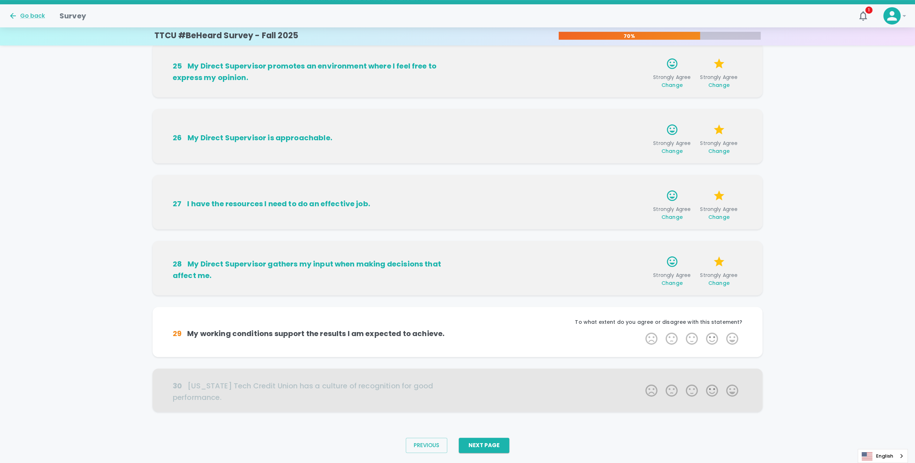
scroll to position [284, 0]
click at [717, 338] on label "4 Stars" at bounding box center [712, 338] width 20 height 14
click at [642, 331] on input "4 Stars" at bounding box center [641, 330] width 0 height 0
click at [715, 338] on label "4 Stars" at bounding box center [712, 338] width 20 height 14
click at [642, 331] on input "4 Stars" at bounding box center [641, 330] width 0 height 0
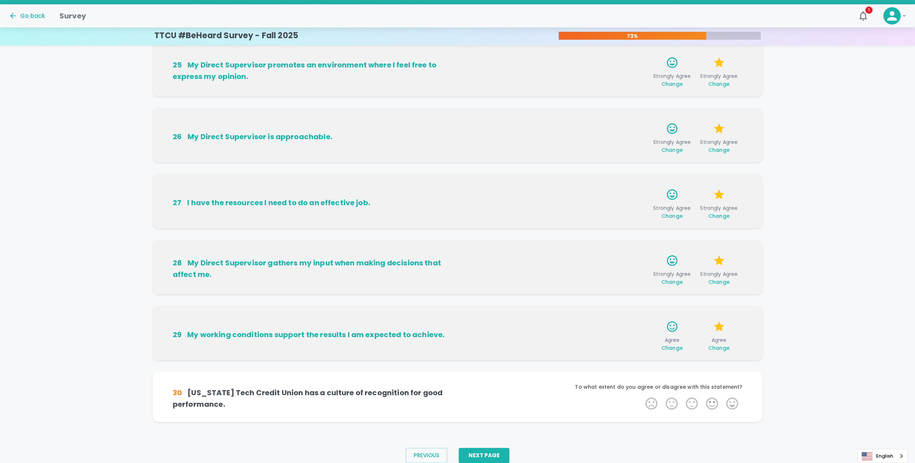
scroll to position [301, 0]
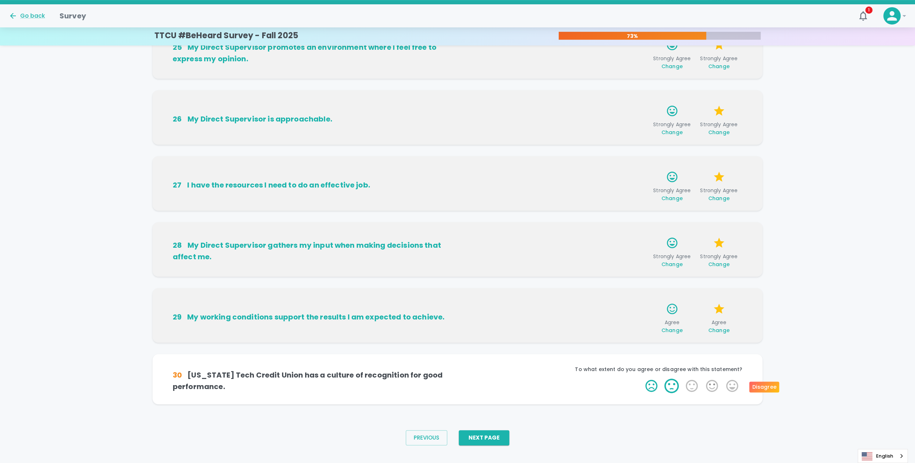
click at [676, 390] on label "2 Stars" at bounding box center [672, 386] width 20 height 14
click at [642, 379] on input "2 Stars" at bounding box center [641, 379] width 0 height 0
click at [716, 389] on label "4 Stars" at bounding box center [712, 386] width 20 height 14
click at [642, 379] on input "4 Stars" at bounding box center [641, 379] width 0 height 0
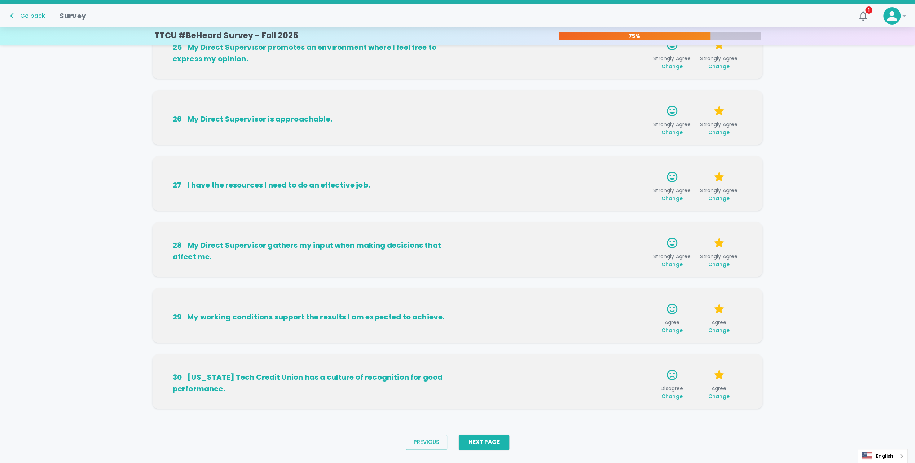
scroll to position [312, 0]
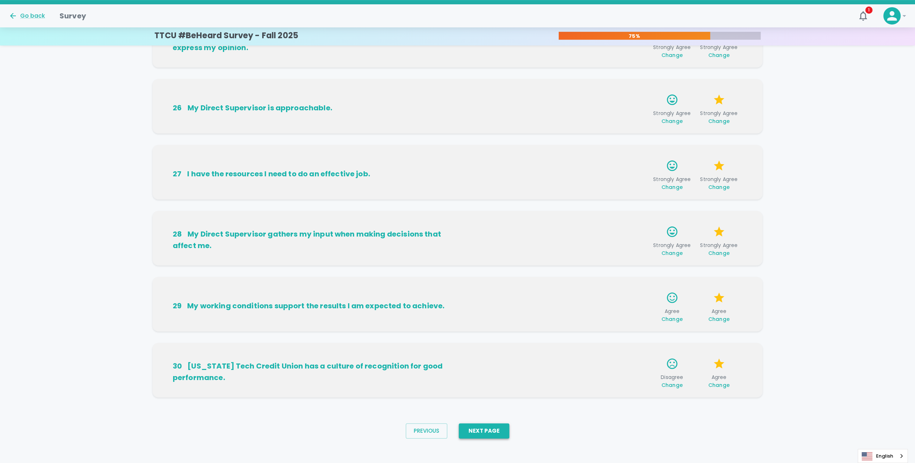
click at [488, 430] on button "Next Page" at bounding box center [484, 431] width 51 height 15
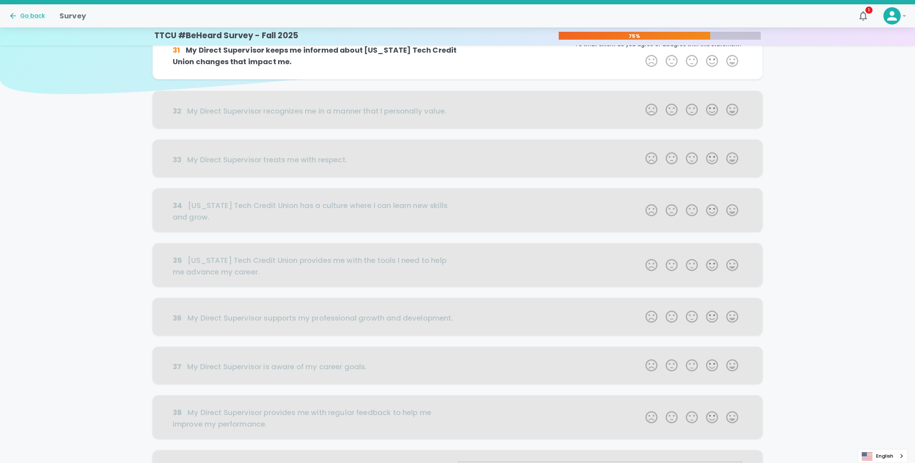
scroll to position [0, 0]
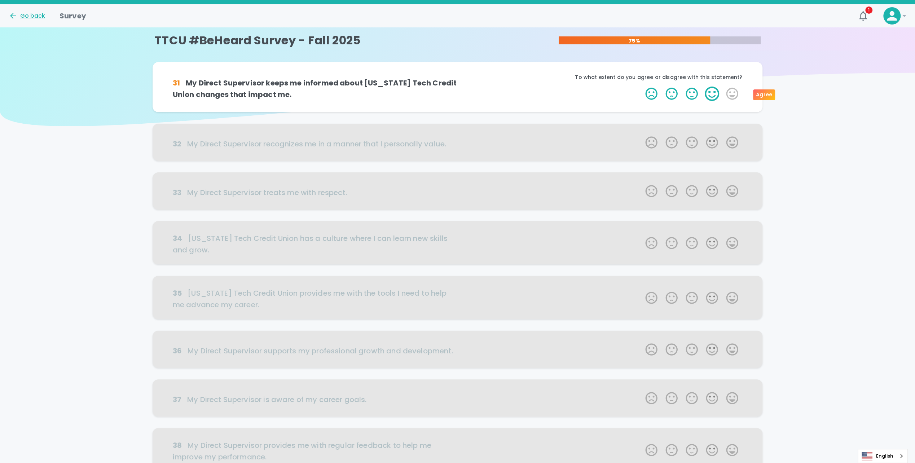
click at [718, 95] on label "4 Stars" at bounding box center [712, 94] width 20 height 14
click at [642, 87] on input "4 Stars" at bounding box center [641, 86] width 0 height 0
click at [712, 96] on label "4 Stars" at bounding box center [712, 94] width 20 height 14
click at [642, 87] on input "4 Stars" at bounding box center [641, 86] width 0 height 0
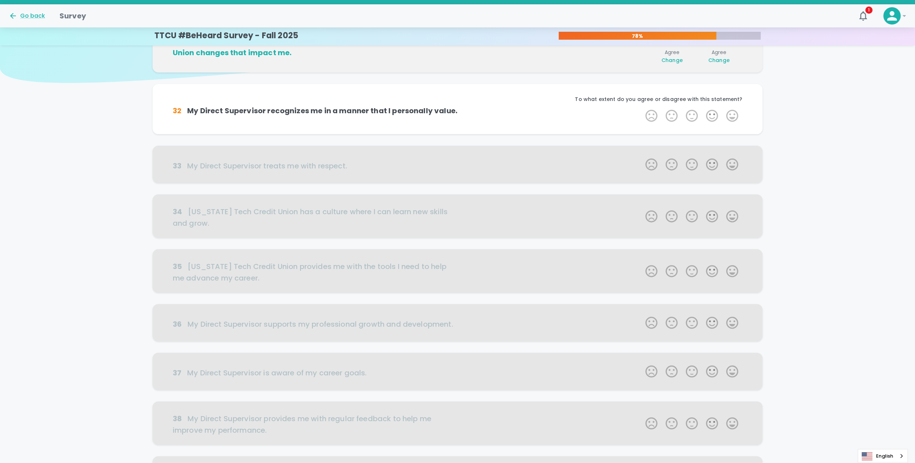
scroll to position [64, 0]
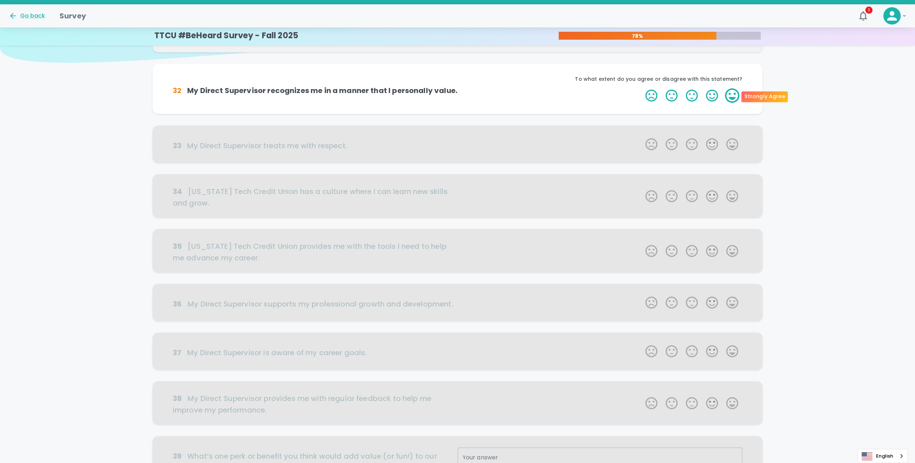
click at [728, 97] on label "5 Stars" at bounding box center [732, 95] width 20 height 14
click at [642, 88] on input "5 Stars" at bounding box center [641, 88] width 0 height 0
click at [731, 97] on label "5 Stars" at bounding box center [732, 95] width 20 height 14
click at [642, 88] on input "5 Stars" at bounding box center [641, 88] width 0 height 0
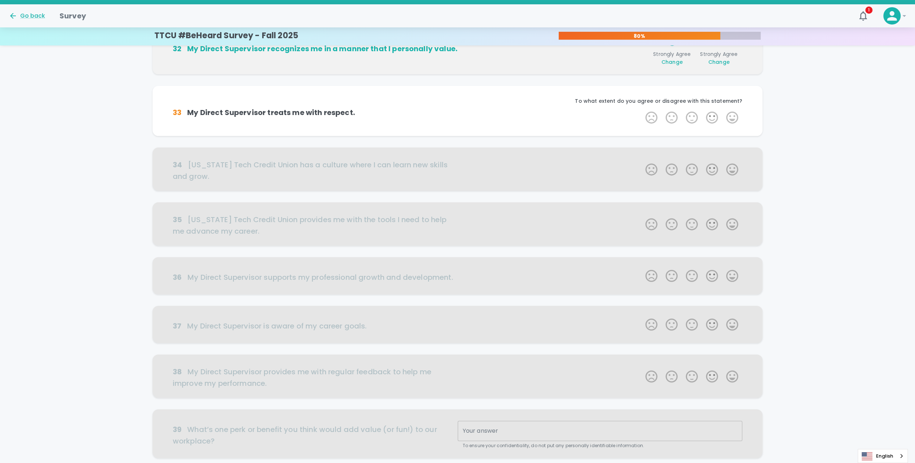
scroll to position [127, 0]
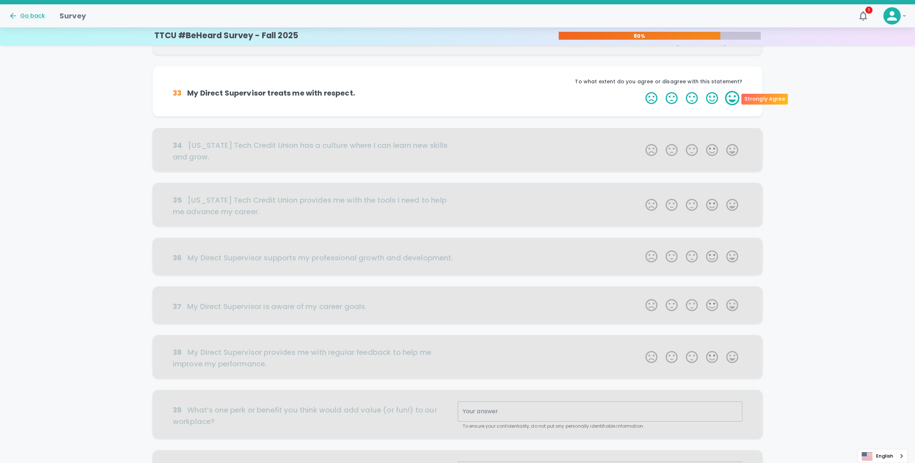
click at [729, 96] on label "5 Stars" at bounding box center [732, 98] width 20 height 14
click at [642, 91] on input "5 Stars" at bounding box center [641, 91] width 0 height 0
click at [733, 96] on label "5 Stars" at bounding box center [732, 98] width 20 height 14
click at [642, 91] on input "5 Stars" at bounding box center [641, 91] width 0 height 0
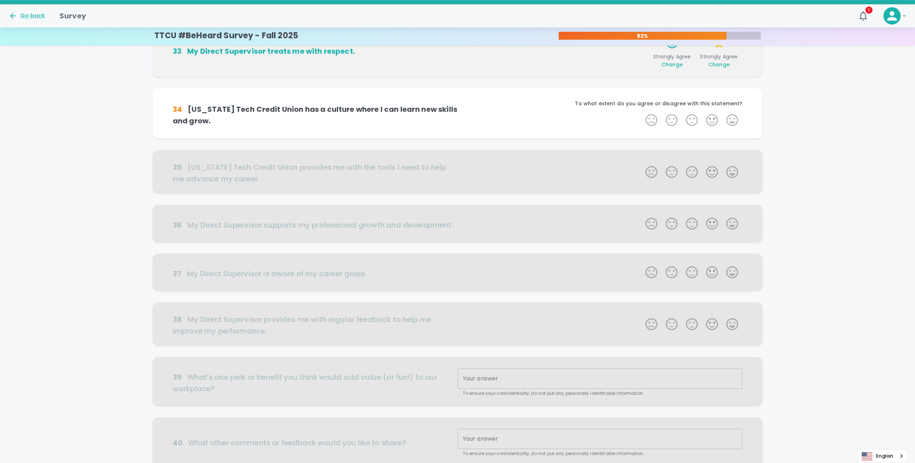
scroll to position [191, 0]
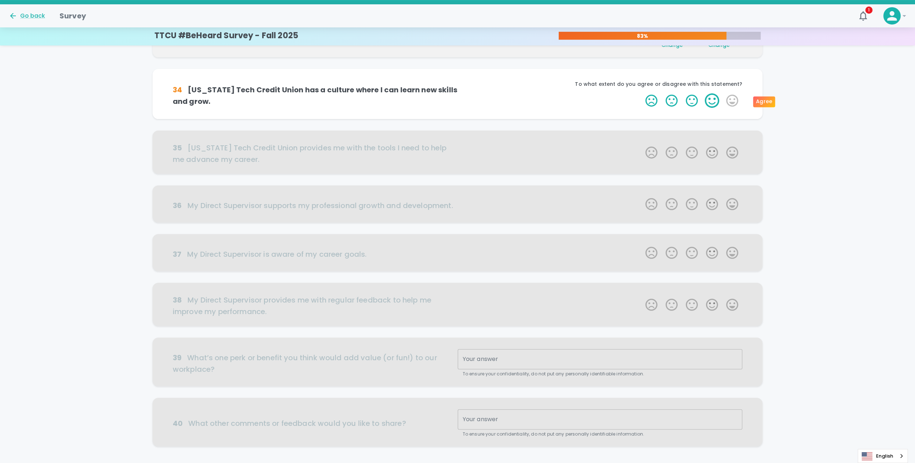
click at [711, 102] on label "4 Stars" at bounding box center [712, 100] width 20 height 14
click at [642, 93] on input "4 Stars" at bounding box center [641, 93] width 0 height 0
click at [710, 101] on label "4 Stars" at bounding box center [712, 100] width 20 height 14
click at [642, 93] on input "4 Stars" at bounding box center [641, 93] width 0 height 0
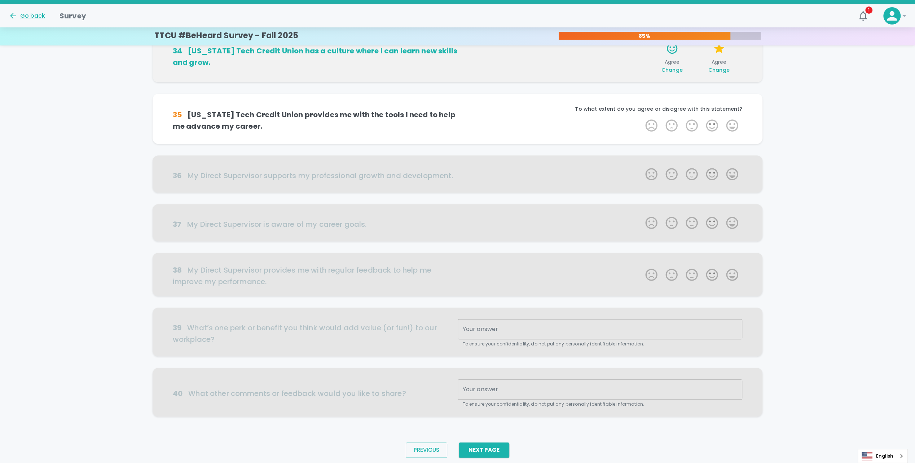
scroll to position [244, 0]
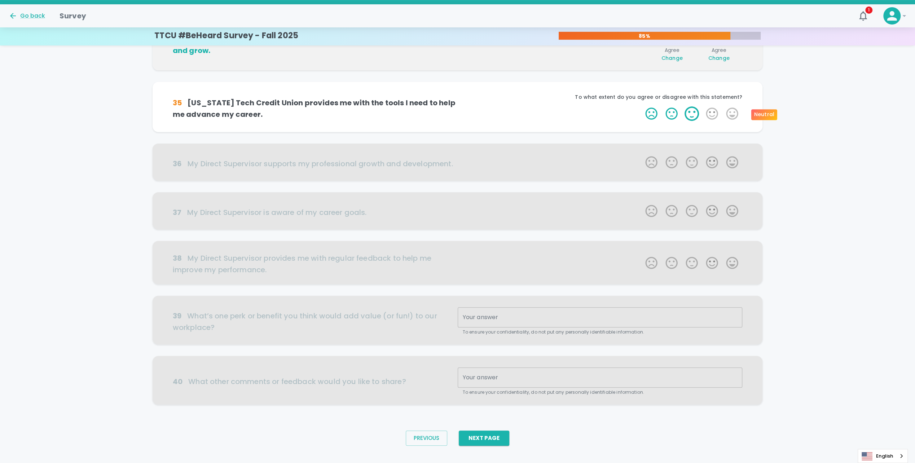
click at [688, 117] on label "3 Stars" at bounding box center [692, 113] width 20 height 14
click at [642, 106] on input "3 Stars" at bounding box center [641, 106] width 0 height 0
click at [731, 116] on label "5 Stars" at bounding box center [732, 113] width 20 height 14
click at [642, 106] on input "5 Stars" at bounding box center [641, 106] width 0 height 0
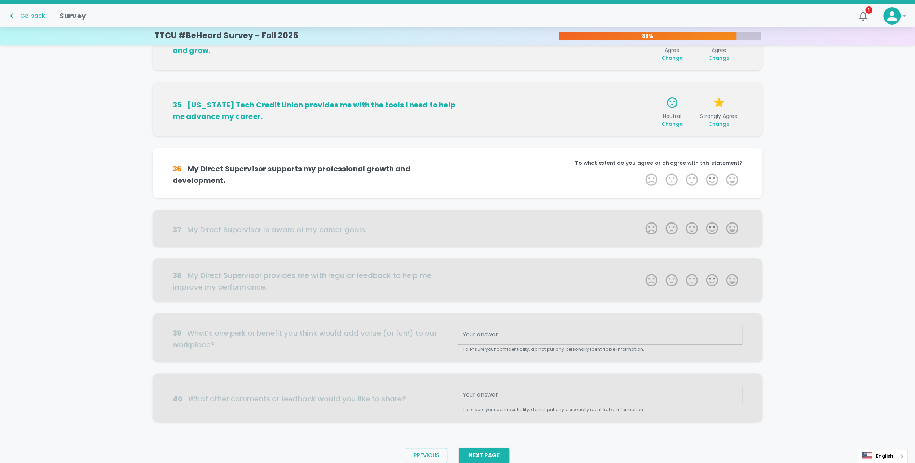
scroll to position [255, 0]
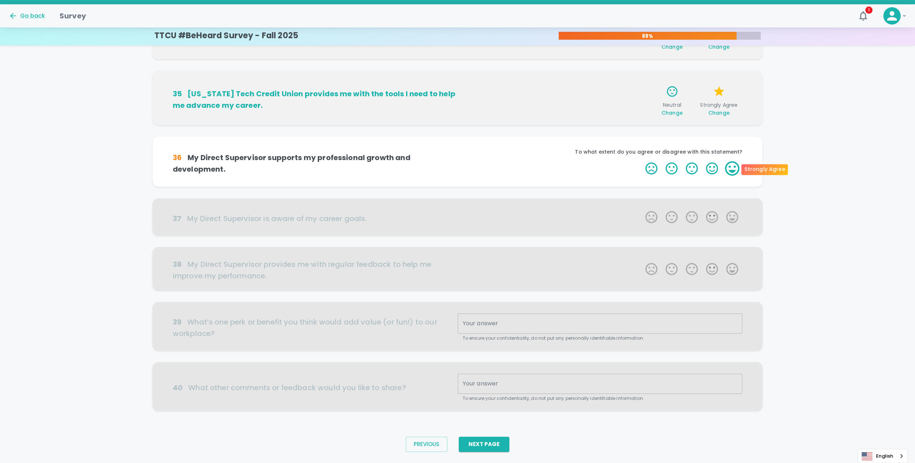
click at [726, 170] on label "5 Stars" at bounding box center [732, 168] width 20 height 14
click at [642, 161] on input "5 Stars" at bounding box center [641, 161] width 0 height 0
click at [730, 170] on label "5 Stars" at bounding box center [732, 168] width 20 height 14
click at [642, 161] on input "5 Stars" at bounding box center [641, 161] width 0 height 0
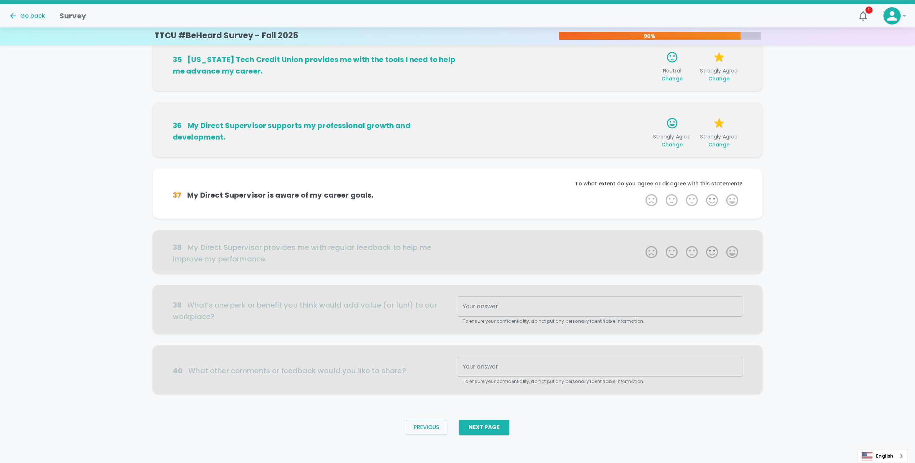
scroll to position [289, 0]
click at [726, 196] on label "5 Stars" at bounding box center [732, 200] width 20 height 14
click at [642, 193] on input "5 Stars" at bounding box center [641, 192] width 0 height 0
click at [732, 199] on label "5 Stars" at bounding box center [732, 200] width 20 height 14
click at [642, 193] on input "5 Stars" at bounding box center [641, 192] width 0 height 0
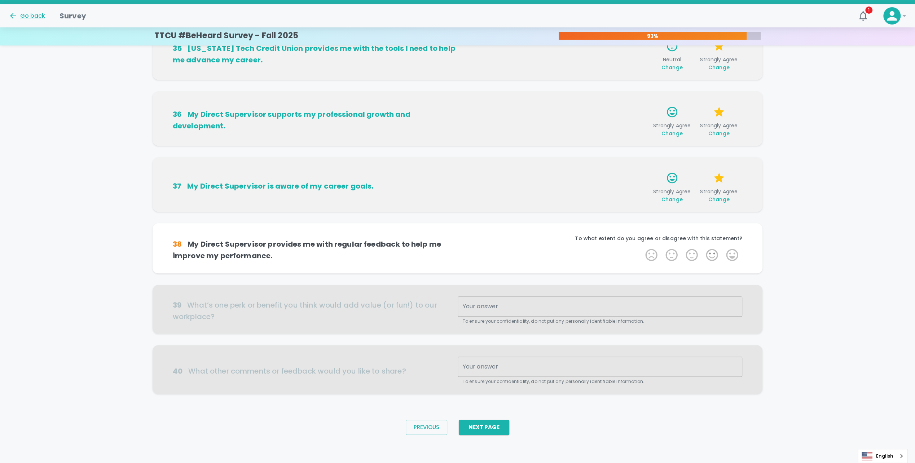
scroll to position [301, 0]
click at [738, 258] on label "5 Stars" at bounding box center [732, 254] width 20 height 14
click at [642, 247] on input "5 Stars" at bounding box center [641, 247] width 0 height 0
click at [734, 255] on label "5 Stars" at bounding box center [732, 254] width 20 height 14
click at [642, 247] on input "5 Stars" at bounding box center [641, 247] width 0 height 0
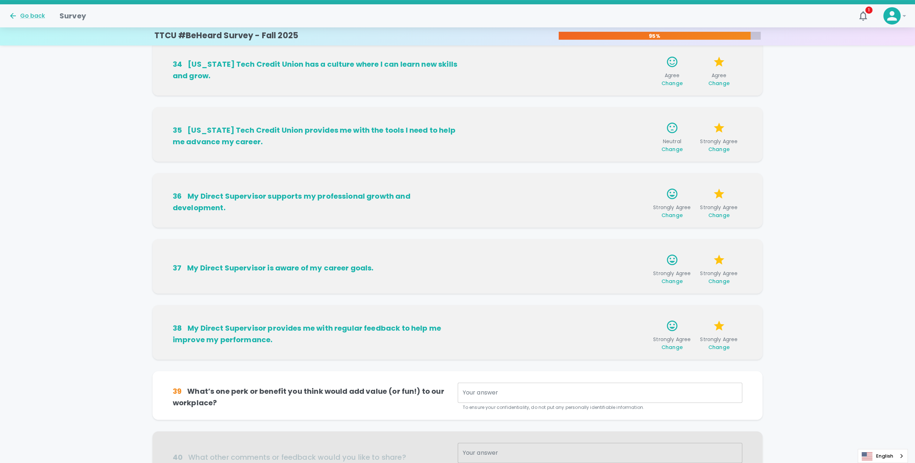
scroll to position [305, 0]
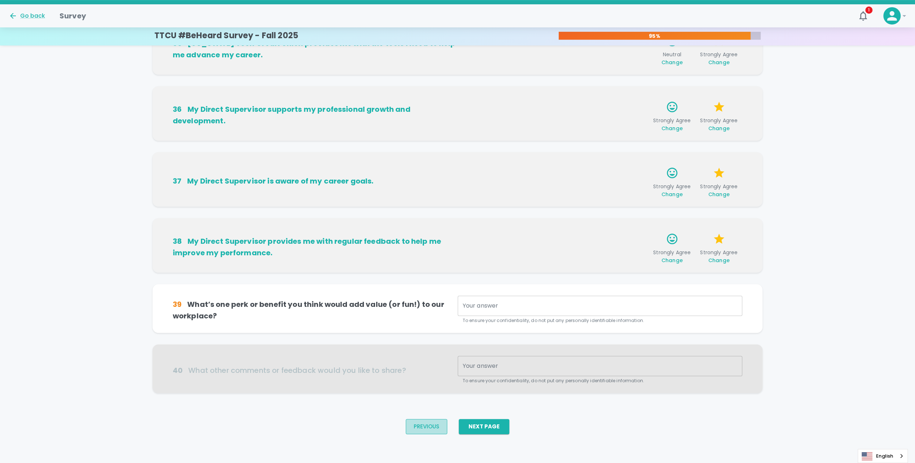
click at [426, 429] on button "Previous" at bounding box center [426, 426] width 41 height 15
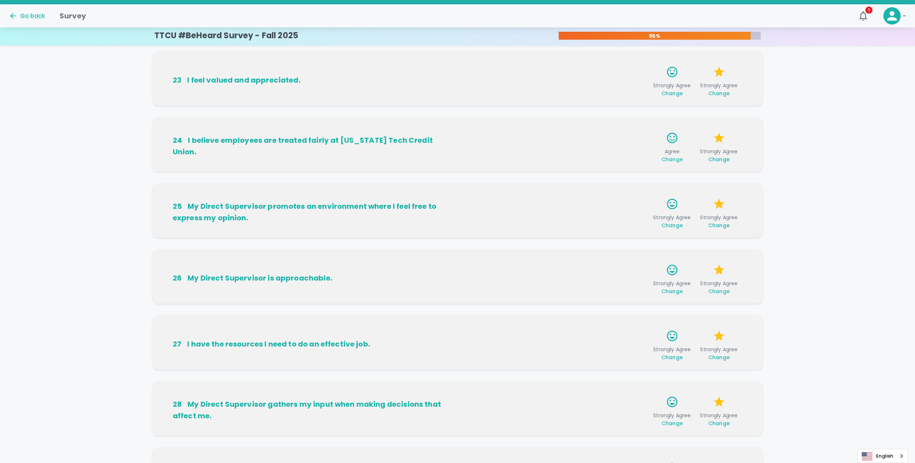
scroll to position [144, 0]
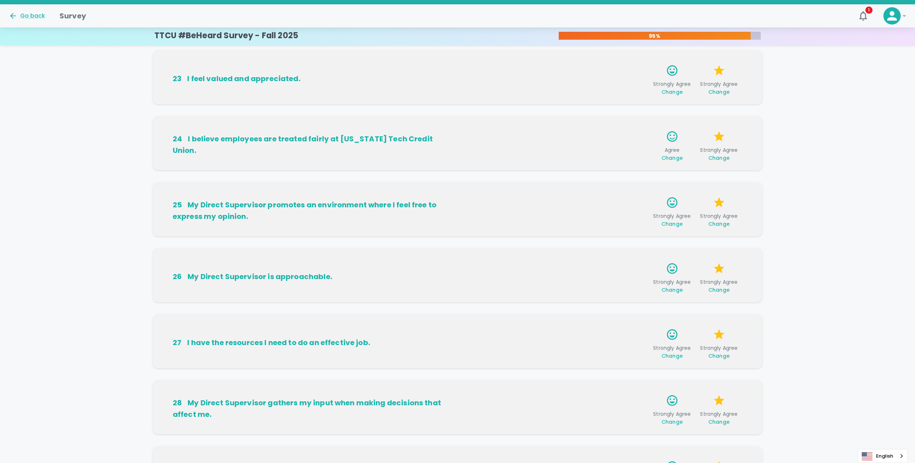
click at [671, 161] on span "Change" at bounding box center [672, 157] width 21 height 7
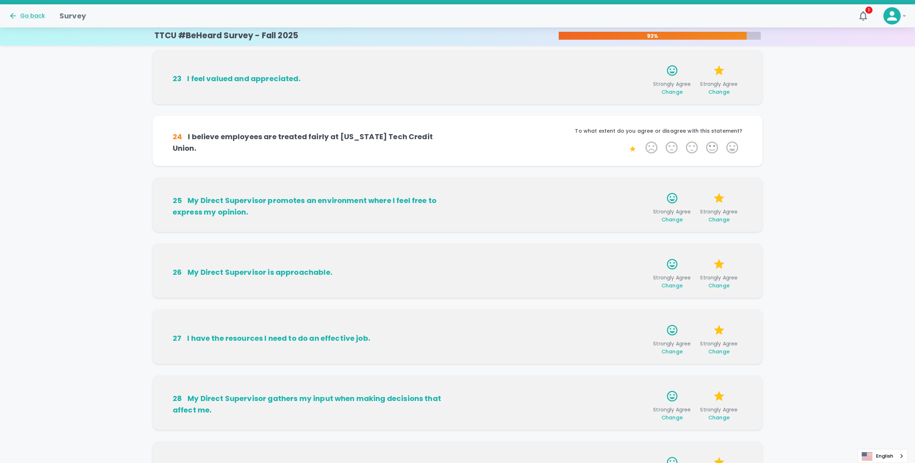
click at [670, 153] on label "2 Stars" at bounding box center [672, 147] width 20 height 14
click at [642, 140] on input "2 Stars" at bounding box center [641, 140] width 0 height 0
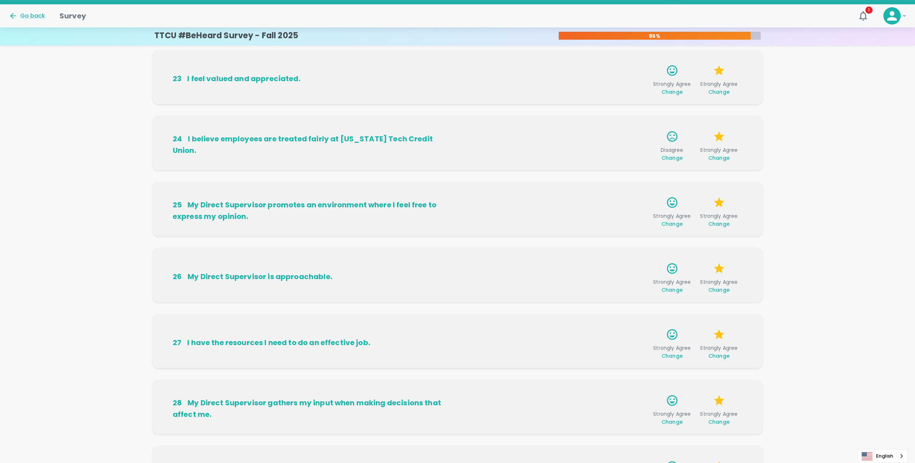
click at [663, 155] on span "Change" at bounding box center [672, 157] width 21 height 7
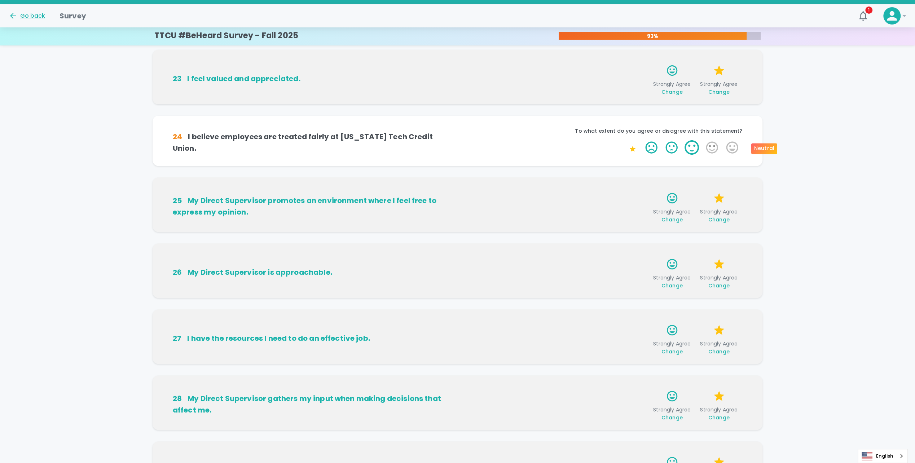
click at [694, 151] on label "3 Stars" at bounding box center [692, 147] width 20 height 14
click at [642, 140] on input "3 Stars" at bounding box center [641, 140] width 0 height 0
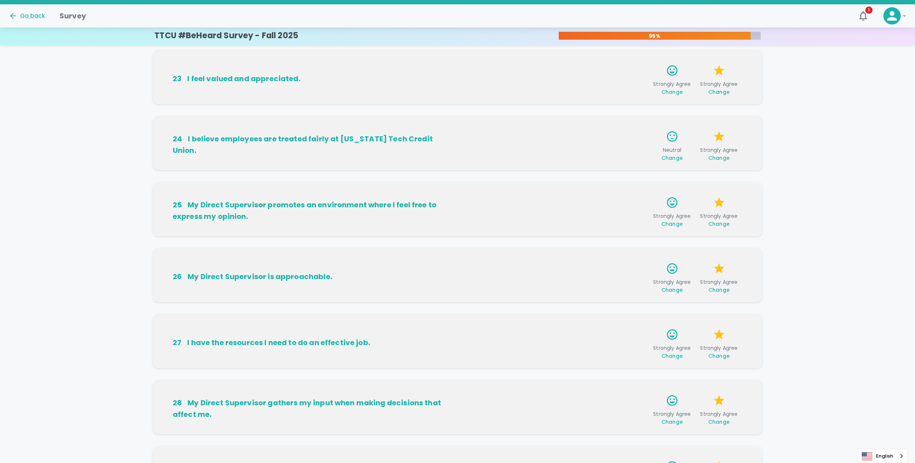
click at [762, 149] on div "24 I believe employees are treated fairly at [US_STATE] Tech Credit Union. Neut…" at bounding box center [458, 143] width 610 height 54
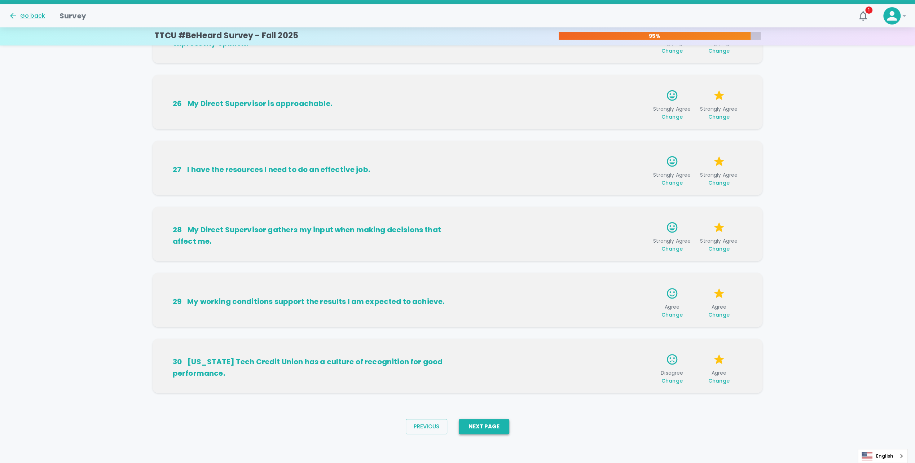
click at [483, 421] on button "Next Page" at bounding box center [484, 426] width 51 height 15
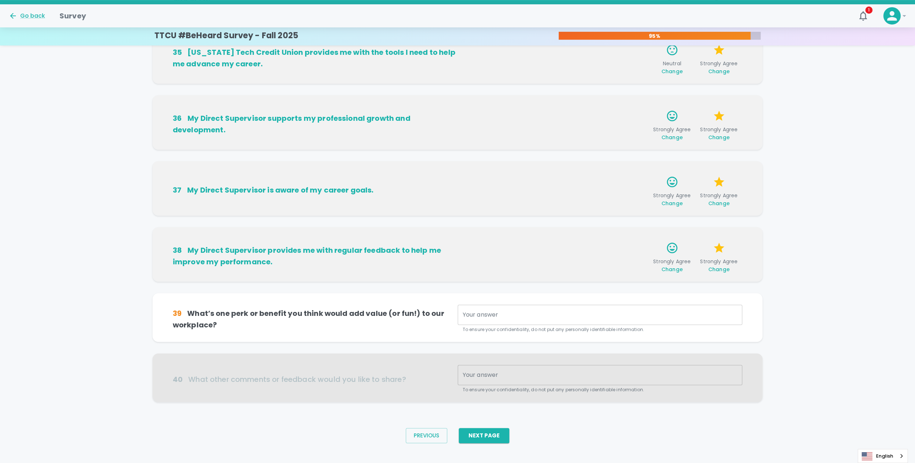
scroll to position [305, 0]
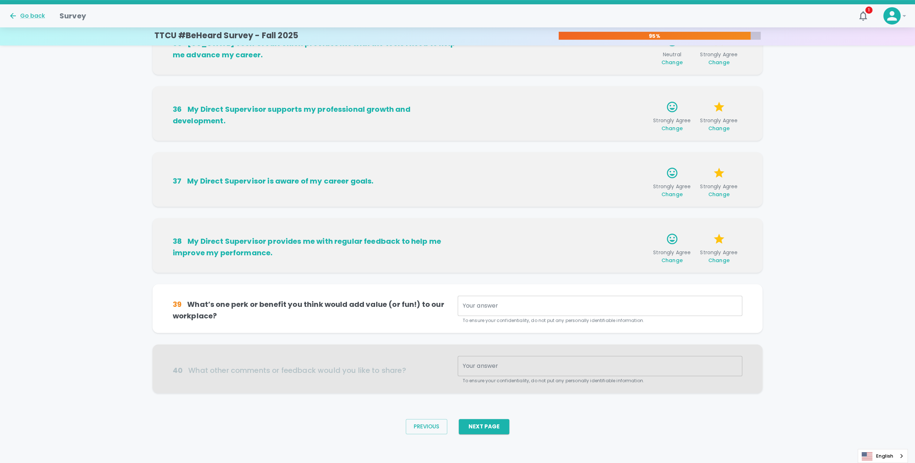
click at [285, 311] on h6 "39 What’s one perk or benefit you think would add value (or fun!) to our workpl…" at bounding box center [315, 310] width 285 height 23
click at [508, 301] on div "x Your answer" at bounding box center [600, 306] width 285 height 20
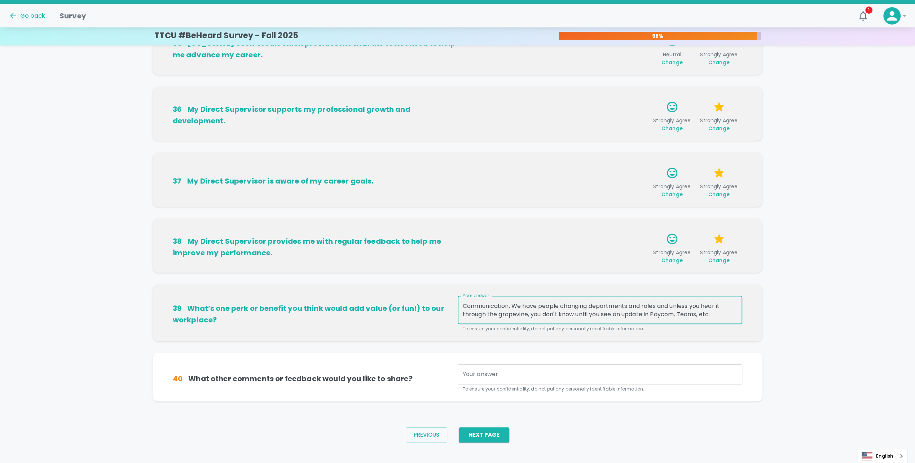
type textarea "Communication. We have people changing departments and roles and unless you hea…"
click at [510, 365] on div "x Your answer" at bounding box center [600, 374] width 285 height 20
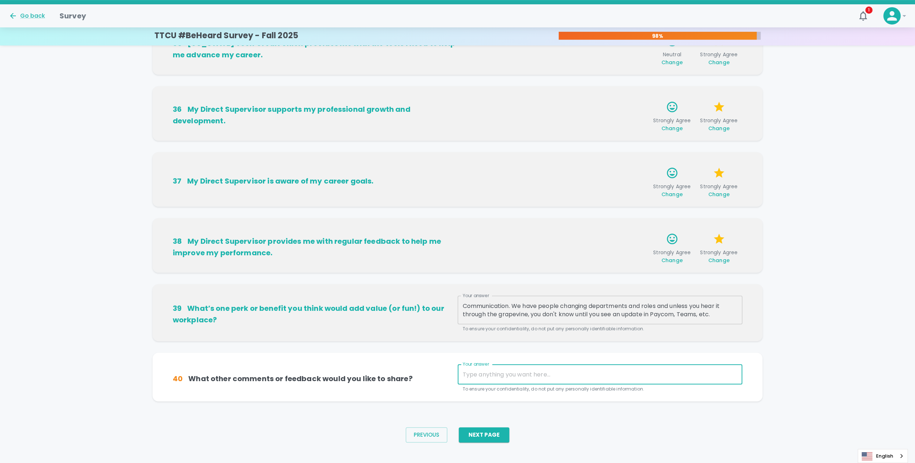
click at [539, 371] on textarea "Your answer" at bounding box center [600, 375] width 275 height 8
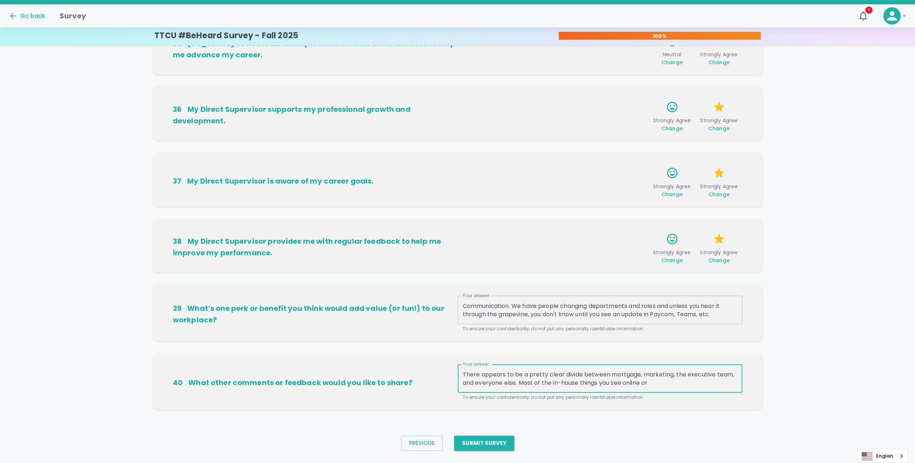
click at [653, 386] on textarea "There appears to be a pretty clear divide between mortgage, marketing, the exec…" at bounding box center [600, 379] width 275 height 17
click at [724, 381] on textarea "There appears to be a pretty clear divide between mortgage, marketing, the exec…" at bounding box center [600, 379] width 275 height 17
click at [589, 383] on textarea "There appears to be a pretty clear divide between mortgage, marketing, the exec…" at bounding box center [600, 379] width 275 height 17
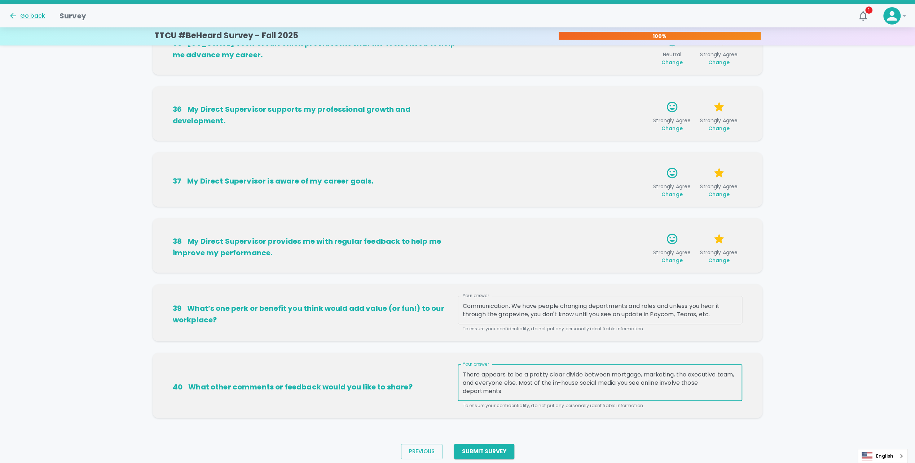
click at [683, 383] on textarea "There appears to be a pretty clear divide between mortgage, marketing, the exec…" at bounding box center [600, 383] width 275 height 25
click at [606, 391] on textarea "There appears to be a pretty clear divide between mortgage, marketing, the exec…" at bounding box center [600, 383] width 275 height 25
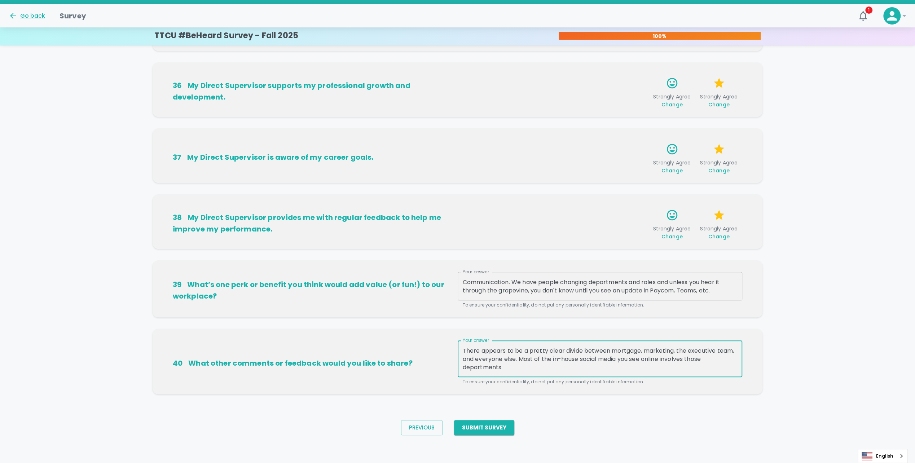
scroll to position [330, 0]
click at [551, 367] on textarea "There appears to be a pretty clear divide between mortgage, marketing, the exec…" at bounding box center [600, 358] width 275 height 25
click at [539, 366] on textarea "There appears to be a pretty clear divide between mortgage, marketing, the exec…" at bounding box center [600, 358] width 275 height 25
click at [574, 369] on textarea "There appears to be a pretty clear divide between mortgage, marketing, the exec…" at bounding box center [600, 358] width 275 height 25
click at [618, 358] on textarea "There appears to be a pretty clear divide between mortgage, marketing, the exec…" at bounding box center [600, 358] width 275 height 25
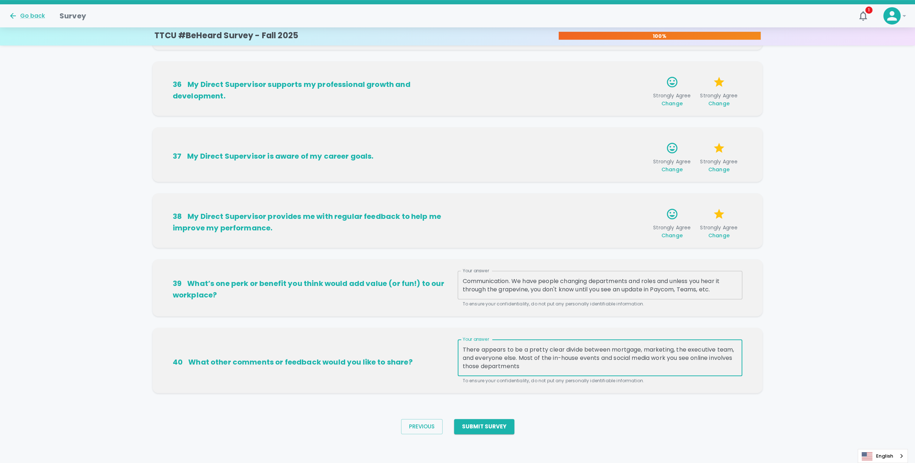
click at [613, 372] on div "There appears to be a pretty clear divide between mortgage, marketing, the exec…" at bounding box center [600, 358] width 285 height 37
click at [529, 362] on textarea "There appears to be a pretty clear divide between mortgage, marketing, the exec…" at bounding box center [600, 358] width 275 height 25
click at [561, 364] on textarea "There appears to be a pretty clear divide between mortgage, marketing, the exec…" at bounding box center [600, 358] width 275 height 25
click at [664, 357] on textarea "There appears to be a pretty clear divide between mortgage, marketing, the exec…" at bounding box center [600, 358] width 275 height 25
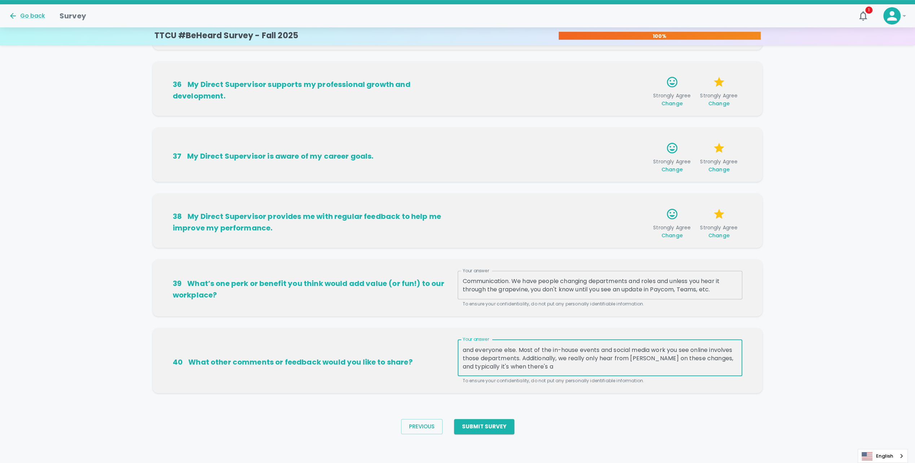
click at [726, 360] on textarea "There appears to be a pretty clear divide between mortgage, marketing, the exec…" at bounding box center [600, 358] width 275 height 25
click at [610, 373] on div "There appears to be a pretty clear divide between mortgage, marketing, the exec…" at bounding box center [600, 358] width 285 height 37
click at [609, 365] on textarea "There appears to be a pretty clear divide between mortgage, marketing, the exec…" at bounding box center [600, 358] width 275 height 25
click at [725, 351] on textarea "There appears to be a pretty clear divide between mortgage, marketing, the exec…" at bounding box center [600, 358] width 275 height 25
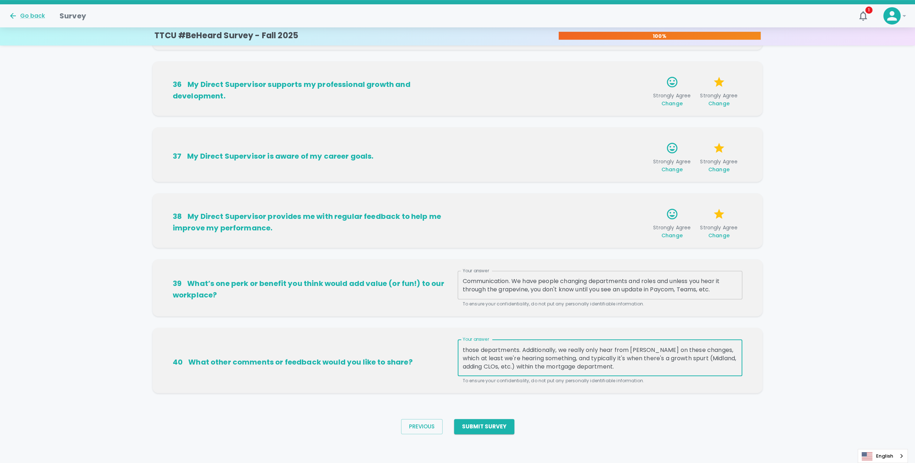
click at [583, 359] on textarea "There appears to be a pretty clear divide between mortgage, marketing, the exec…" at bounding box center [600, 358] width 275 height 25
click at [520, 363] on textarea "There appears to be a pretty clear divide between mortgage, marketing, the exec…" at bounding box center [600, 358] width 275 height 25
click at [653, 366] on textarea "There appears to be a pretty clear divide between mortgage, marketing, the exec…" at bounding box center [600, 358] width 275 height 25
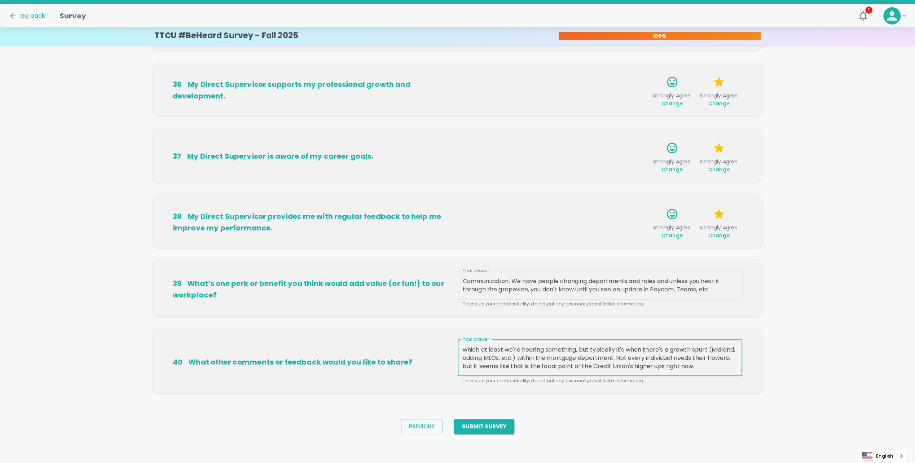
click at [526, 370] on textarea "There appears to be a pretty clear divide between mortgage, marketing, the exec…" at bounding box center [600, 358] width 275 height 25
click at [485, 359] on textarea "There appears to be a pretty clear divide between mortgage, marketing, the exec…" at bounding box center [600, 358] width 275 height 25
drag, startPoint x: 485, startPoint y: 359, endPoint x: 492, endPoint y: 360, distance: 6.6
click at [492, 360] on textarea "There appears to be a pretty clear divide between mortgage, marketing, the exec…" at bounding box center [600, 358] width 275 height 25
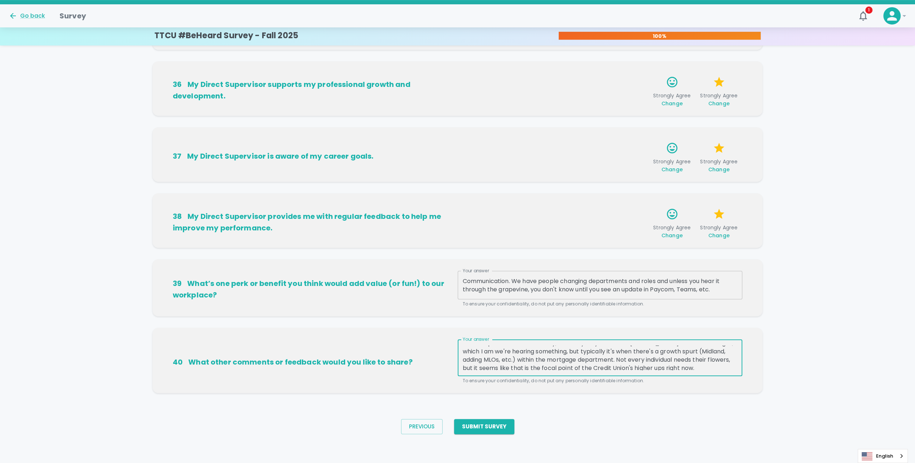
scroll to position [25, 0]
drag, startPoint x: 691, startPoint y: 364, endPoint x: 723, endPoint y: 366, distance: 31.8
click at [723, 366] on textarea "There appears to be a pretty clear divide between mortgage, marketing, the exec…" at bounding box center [600, 358] width 275 height 25
type textarea "There appears to be a pretty clear divide between mortgage, marketing, the exec…"
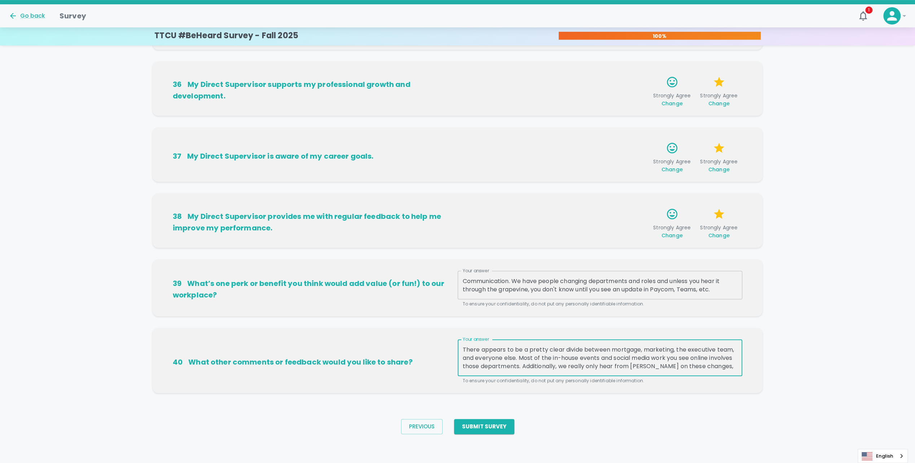
click at [718, 289] on textarea "Communication. We have people changing departments and roles and unless you hea…" at bounding box center [600, 285] width 275 height 17
click at [702, 287] on textarea "Communication. We have people changing departments and roles and unless you hea…" at bounding box center [600, 285] width 275 height 17
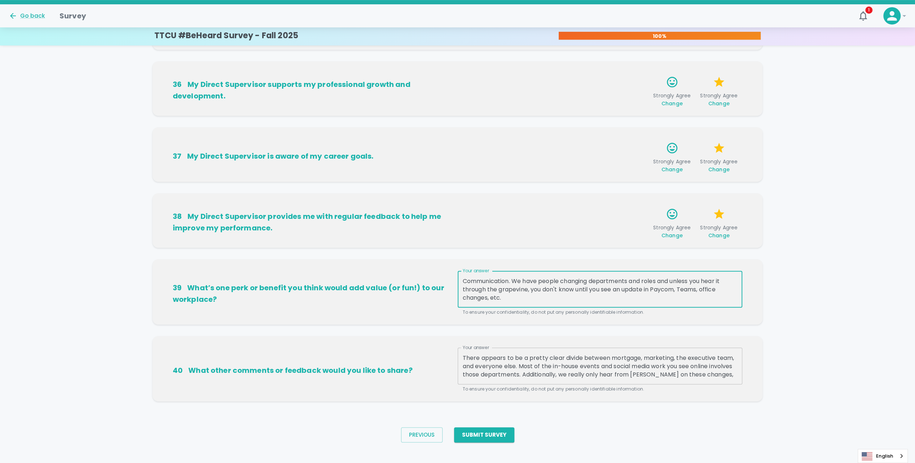
type textarea "Communication. We have people changing departments and roles and unless you hea…"
click at [605, 323] on div "39 What’s one perk or benefit you think would add value (or fun!) to our workpl…" at bounding box center [458, 291] width 610 height 65
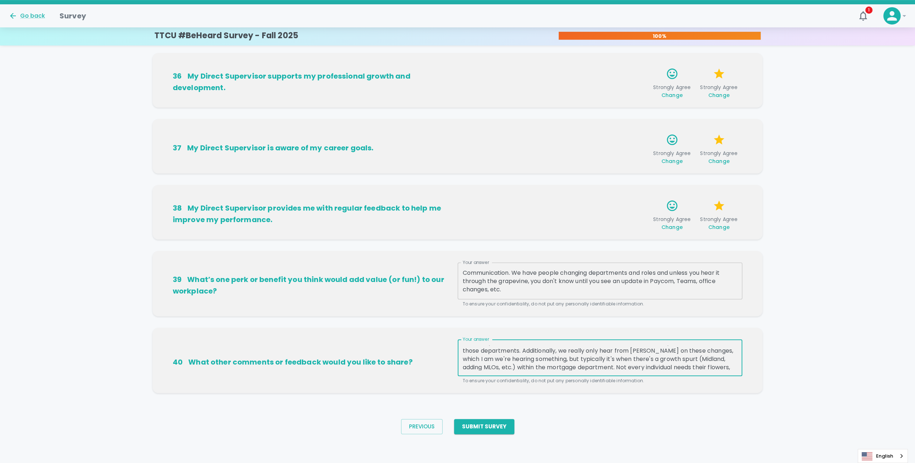
scroll to position [16, 0]
click at [497, 350] on textarea "There appears to be a pretty clear divide between mortgage, marketing, the exec…" at bounding box center [600, 358] width 275 height 25
drag, startPoint x: 546, startPoint y: 364, endPoint x: 642, endPoint y: 364, distance: 95.6
click at [642, 364] on textarea "There appears to be a pretty clear divide between mortgage, marketing, the exec…" at bounding box center [600, 358] width 275 height 25
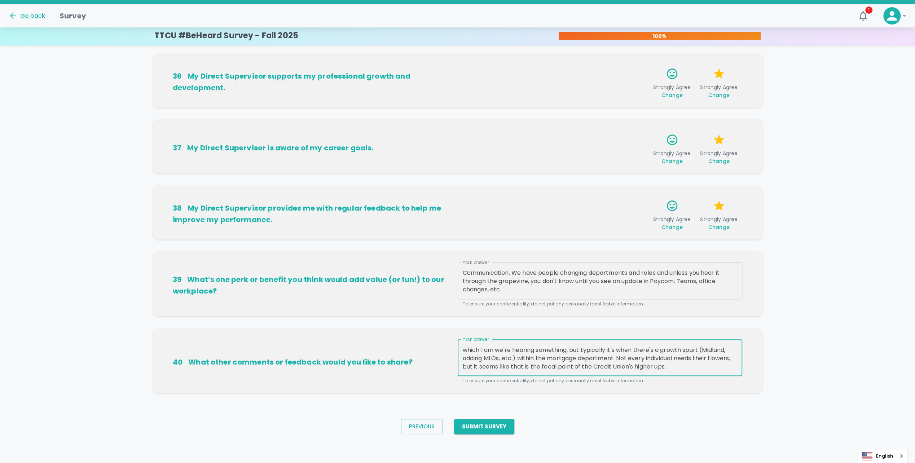
click at [608, 359] on textarea "There appears to be a pretty clear divide between mortgage, marketing, the exec…" at bounding box center [600, 358] width 275 height 25
drag, startPoint x: 548, startPoint y: 367, endPoint x: 706, endPoint y: 368, distance: 158.1
click at [706, 368] on textarea "There appears to be a pretty clear divide between mortgage, marketing, the exec…" at bounding box center [600, 358] width 275 height 25
click at [571, 366] on textarea "There appears to be a pretty clear divide between mortgage, marketing, the exec…" at bounding box center [600, 358] width 275 height 25
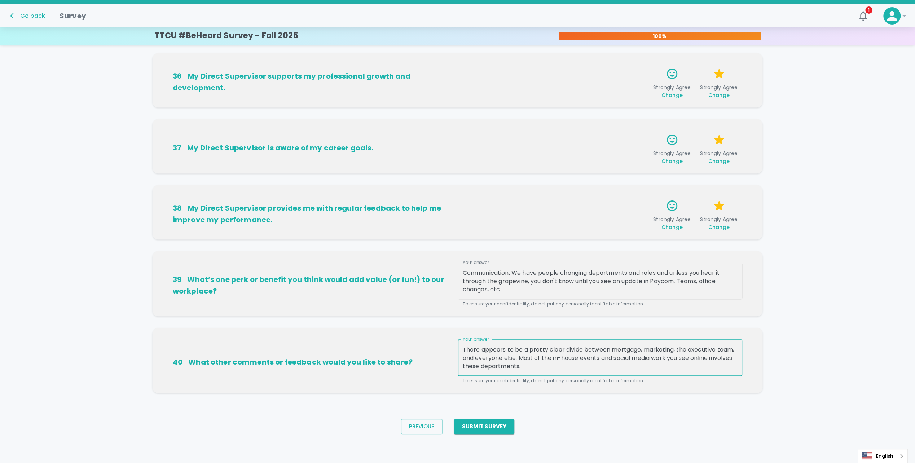
click at [546, 370] on textarea "There appears to be a pretty clear divide between mortgage, marketing, the exec…" at bounding box center [600, 358] width 275 height 25
click at [550, 371] on div "There appears to be a pretty clear divide between mortgage, marketing, the exec…" at bounding box center [600, 358] width 285 height 37
click at [559, 382] on p "To ensure your confidentiality, do not put any personally identifiable informat…" at bounding box center [600, 380] width 275 height 7
click at [567, 369] on textarea "There appears to be a pretty clear divide between mortgage, marketing, the exec…" at bounding box center [600, 358] width 275 height 25
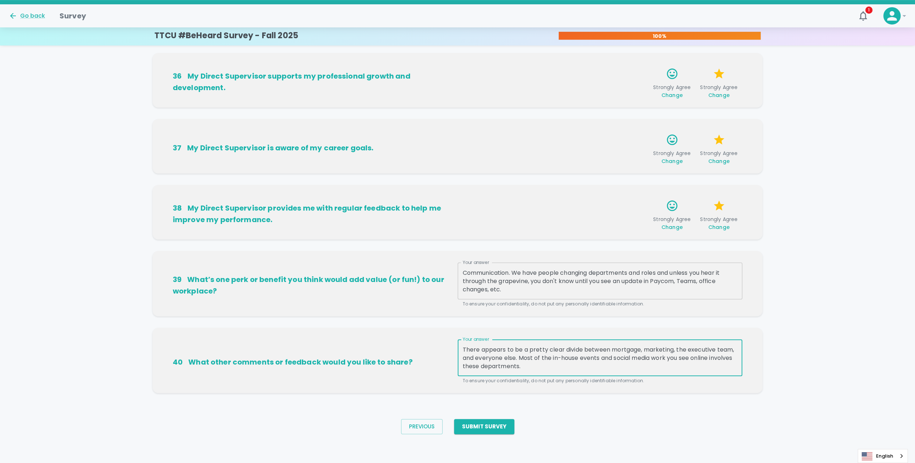
click at [720, 359] on textarea "There appears to be a pretty clear divide between mortgage, marketing, the exec…" at bounding box center [600, 358] width 275 height 25
click at [485, 366] on textarea "There appears to be a pretty clear divide between mortgage, marketing, the exec…" at bounding box center [600, 358] width 275 height 25
click at [567, 369] on textarea "There appears to be a pretty clear divide between mortgage, marketing, the exec…" at bounding box center [600, 358] width 275 height 25
click at [571, 351] on textarea "There appears to be a pretty clear divide between mortgage, marketing, the exec…" at bounding box center [600, 358] width 275 height 25
click at [555, 349] on textarea "There appears to be a pretty clear divide between mortgage, marketing, the exec…" at bounding box center [600, 358] width 275 height 25
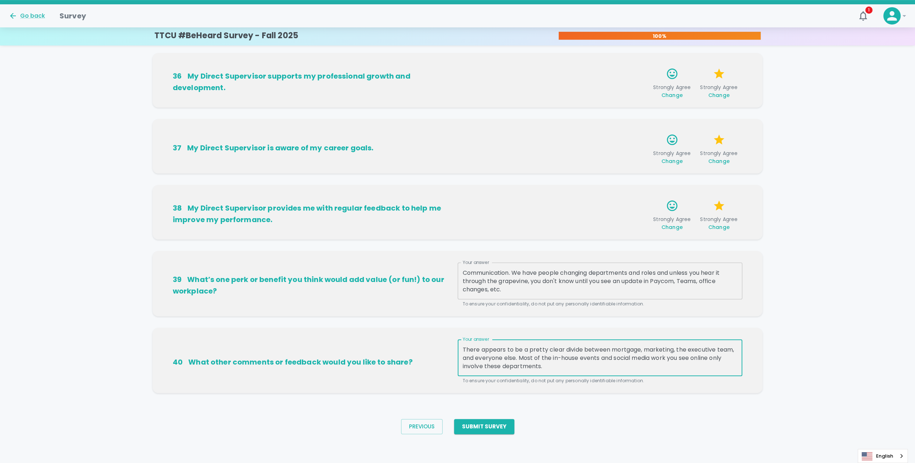
drag, startPoint x: 555, startPoint y: 349, endPoint x: 543, endPoint y: 349, distance: 11.9
click at [543, 349] on textarea "There appears to be a pretty clear divide between mortgage, marketing, the exec…" at bounding box center [600, 358] width 275 height 25
click at [547, 367] on textarea "There appears to be a divide between mortgage, marketing, the executive team, a…" at bounding box center [600, 358] width 275 height 25
click at [611, 370] on textarea "There appears to be a divide between mortgage, marketing, the executive team, a…" at bounding box center [600, 358] width 275 height 25
click at [559, 363] on textarea "There appears to be a divide between mortgage, marketing, the executive team, a…" at bounding box center [600, 358] width 275 height 25
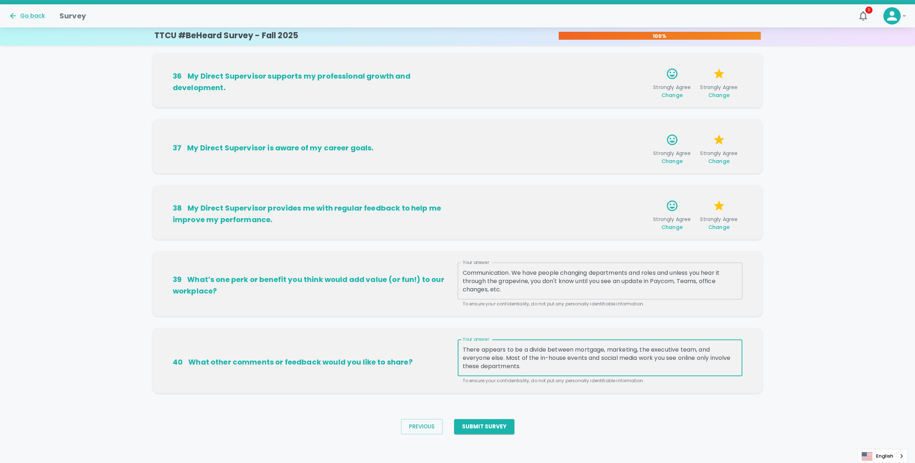
click at [559, 363] on textarea "There appears to be a divide between mortgage, marketing, the executive team, a…" at bounding box center [600, 358] width 275 height 25
click at [536, 365] on textarea "There appears to be a divide between mortgage, marketing, the executive team, a…" at bounding box center [600, 358] width 275 height 25
click at [537, 292] on textarea "Communication. We have people changing departments and roles and unless you hea…" at bounding box center [600, 281] width 275 height 25
click at [539, 367] on textarea "There appears to be a divide between mortgage, marketing, the executive team, a…" at bounding box center [600, 358] width 275 height 25
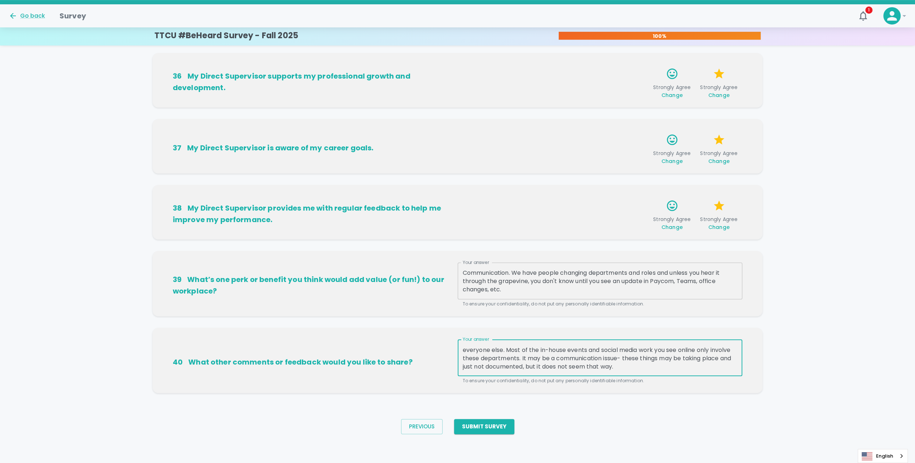
type textarea "There appears to be a divide between mortgage, marketing, the executive team, a…"
click at [664, 371] on div "There appears to be a divide between mortgage, marketing, the executive team, a…" at bounding box center [600, 358] width 285 height 37
click at [655, 369] on textarea "There appears to be a divide between mortgage, marketing, the executive team, a…" at bounding box center [600, 358] width 275 height 25
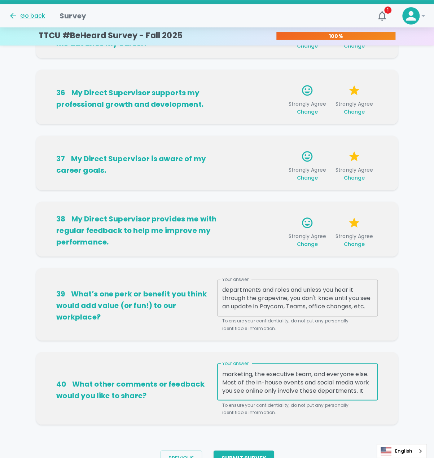
scroll to position [323, 0]
click at [314, 306] on textarea "Communication. We have people changing departments and roles and unless you hea…" at bounding box center [297, 298] width 150 height 25
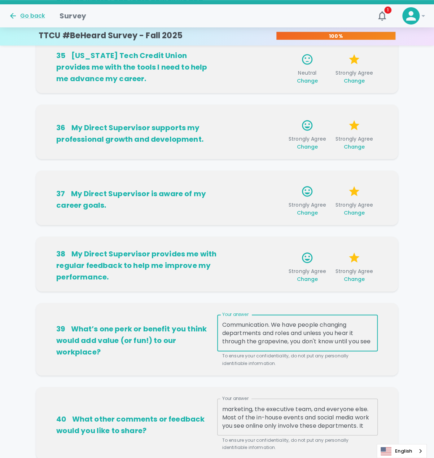
scroll to position [287, 0]
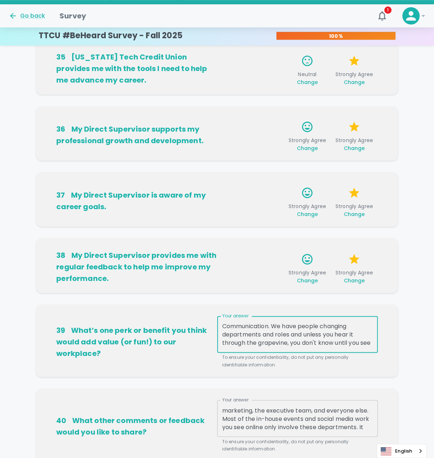
type textarea "Communication. We have people changing departments and roles and unless you hea…"
click at [280, 299] on div "38 My Direct Supervisor provides me with regular feedback to help me improve my…" at bounding box center [217, 271] width 362 height 66
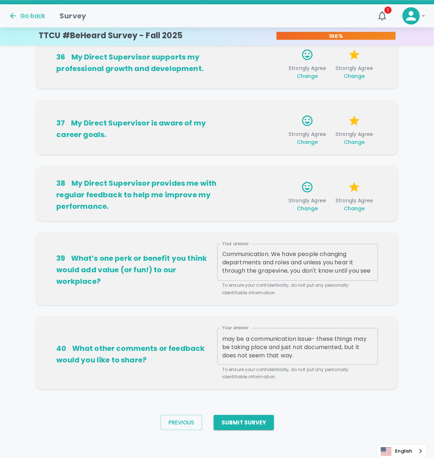
scroll to position [33, 0]
click at [354, 353] on textarea "There appears to be a divide between mortgage, marketing, the executive team, a…" at bounding box center [297, 346] width 150 height 25
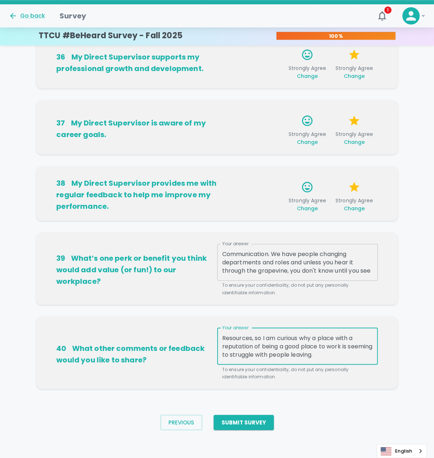
scroll to position [83, 0]
click at [280, 352] on textarea "There appears to be a divide between mortgage, marketing, the executive team, a…" at bounding box center [297, 346] width 150 height 25
click at [280, 351] on textarea "There appears to be a divide between mortgage, marketing, the executive team, a…" at bounding box center [297, 346] width 150 height 25
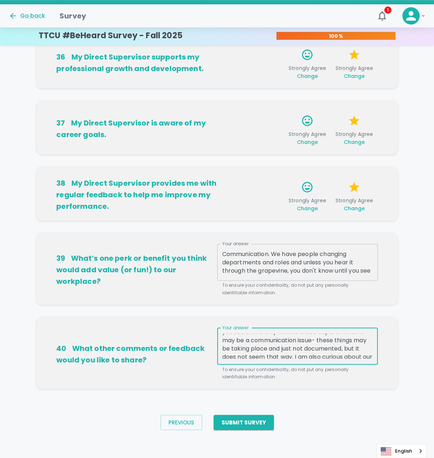
scroll to position [31, 0]
click at [363, 338] on textarea "There appears to be a divide between mortgage, marketing, the executive team, a…" at bounding box center [297, 346] width 150 height 25
click at [269, 354] on textarea "There appears to be a divide between mortgage, marketing, the executive team, a…" at bounding box center [297, 346] width 150 height 25
click at [259, 355] on textarea "There appears to be a divide between mortgage, marketing, the executive team, a…" at bounding box center [297, 346] width 150 height 25
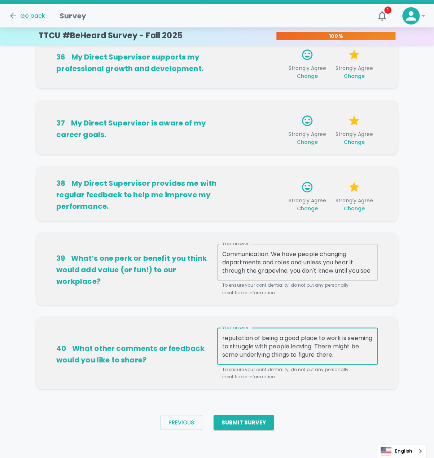
click at [259, 355] on textarea "There appears to be a divide between mortgage, marketing, the executive team, a…" at bounding box center [297, 346] width 150 height 25
type textarea "There appears to be a divide between mortgage, marketing, the executive team, a…"
click at [260, 425] on button "Submit Survey" at bounding box center [244, 422] width 60 height 15
